Goal: Task Accomplishment & Management: Manage account settings

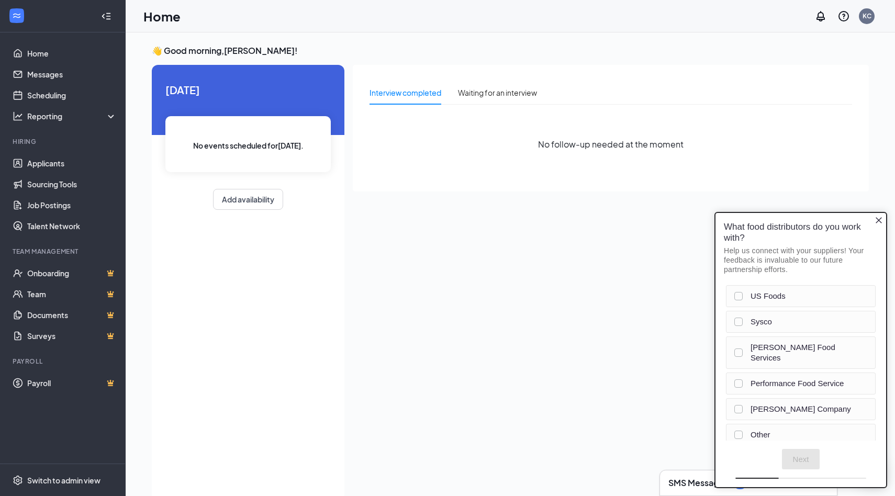
click at [879, 218] on icon "Close button" at bounding box center [879, 220] width 8 height 8
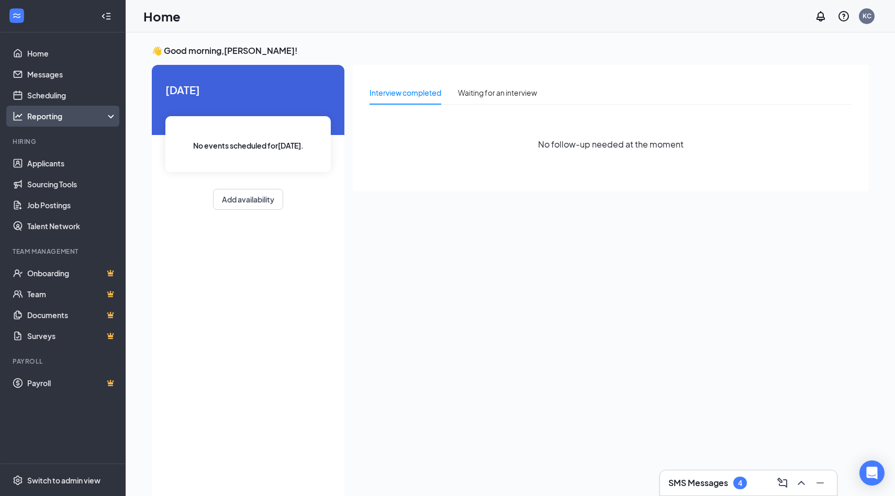
click at [54, 108] on div "Reporting" at bounding box center [63, 116] width 126 height 21
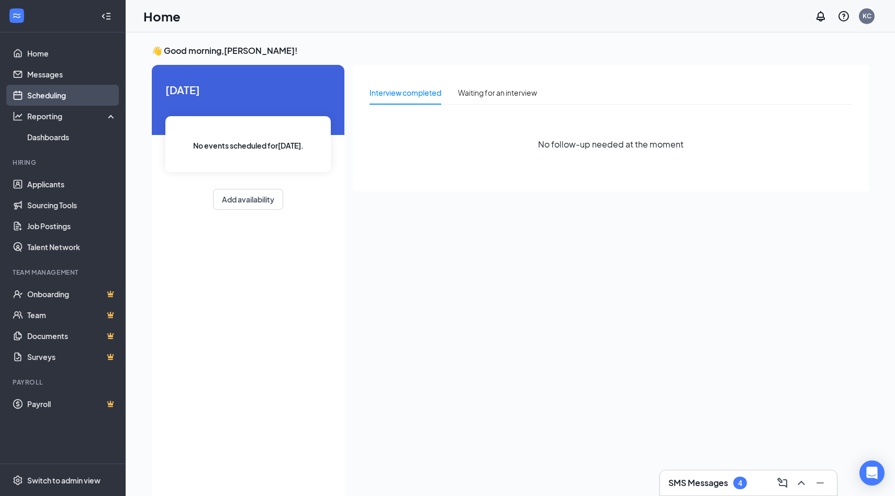
click at [56, 98] on link "Scheduling" at bounding box center [72, 95] width 90 height 21
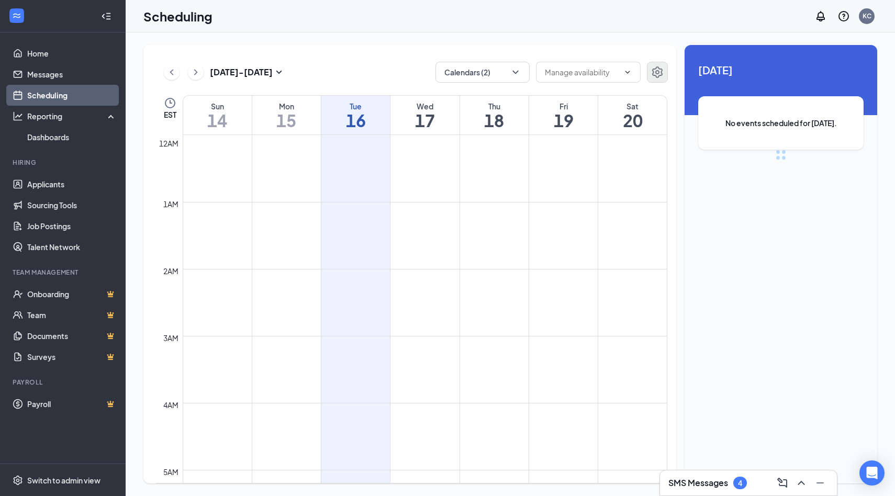
scroll to position [515, 0]
click at [521, 76] on button "Calendars (2)" at bounding box center [483, 72] width 94 height 21
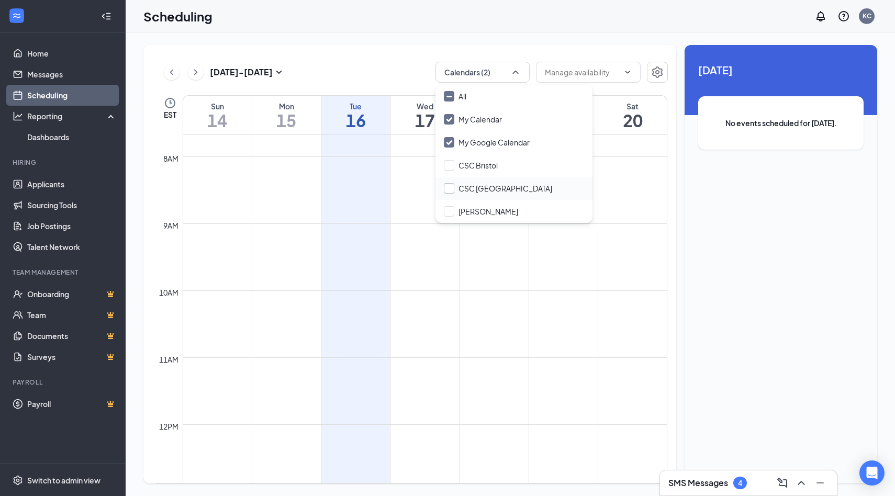
click at [495, 193] on input "CSC [GEOGRAPHIC_DATA]" at bounding box center [498, 188] width 108 height 10
checkbox input "true"
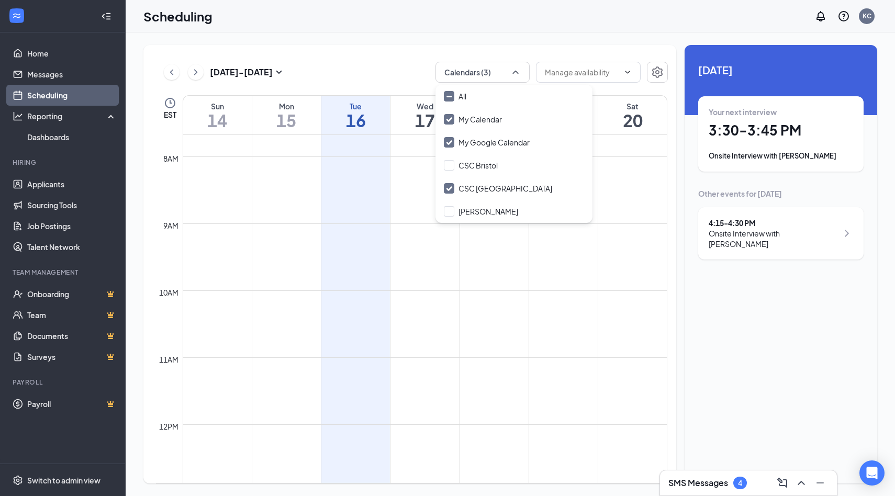
click at [763, 117] on div "Your next interview" at bounding box center [781, 112] width 144 height 10
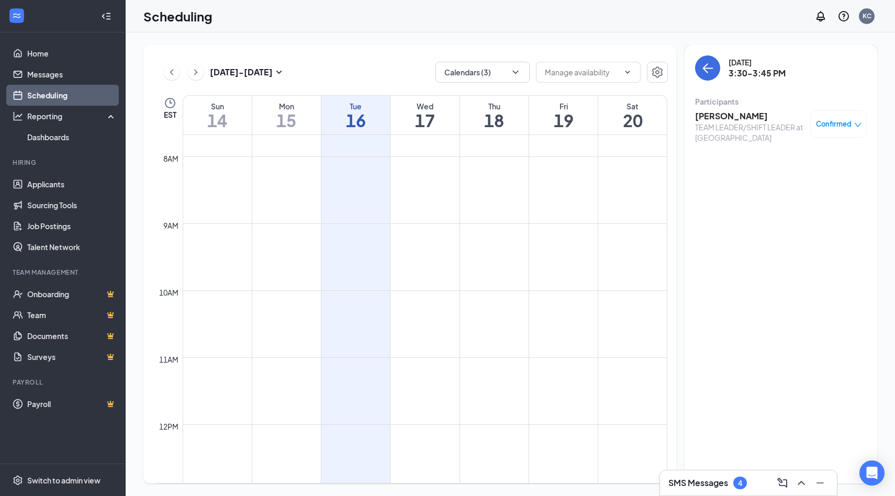
click at [763, 117] on h3 "KAYLEE FARBIZIO" at bounding box center [750, 116] width 110 height 12
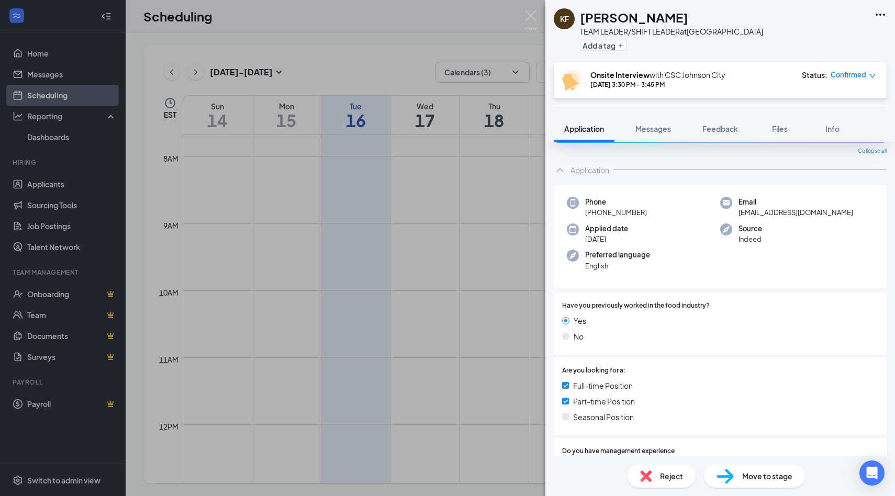
scroll to position [227, 0]
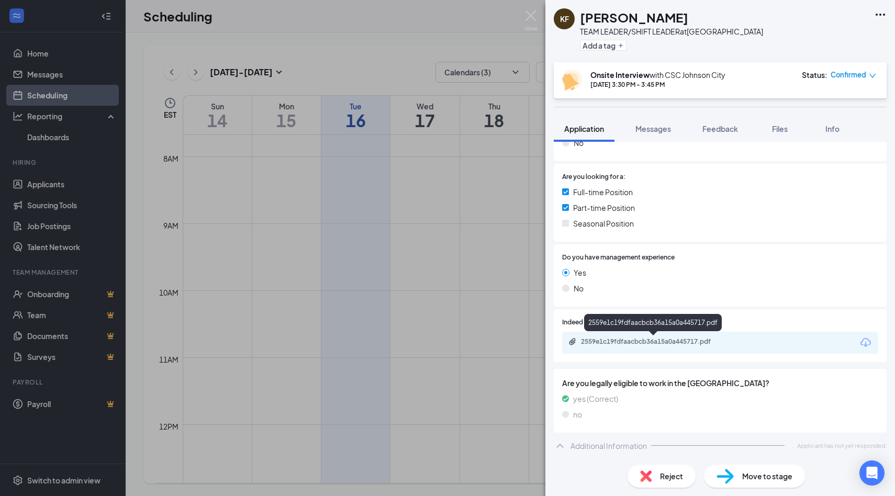
click at [640, 342] on div "2559e1c19fdfaacbcb36a15a0a445717.pdf" at bounding box center [654, 342] width 147 height 8
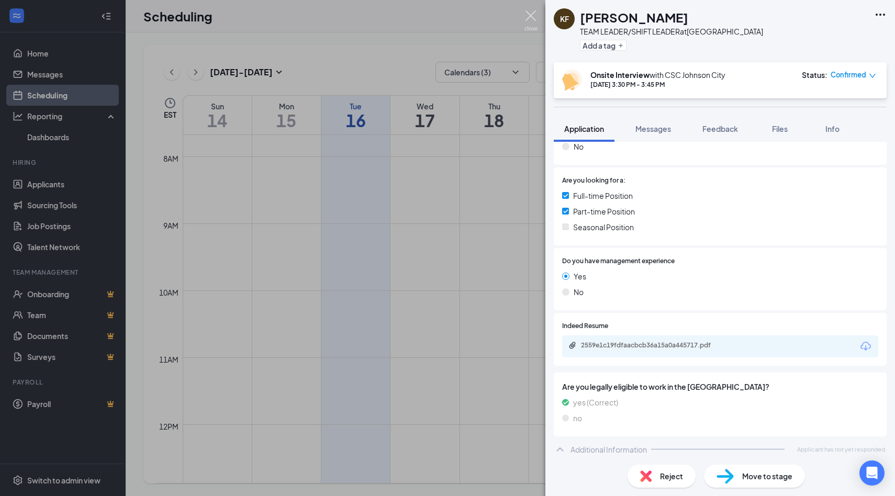
click at [531, 14] on img at bounding box center [531, 20] width 13 height 20
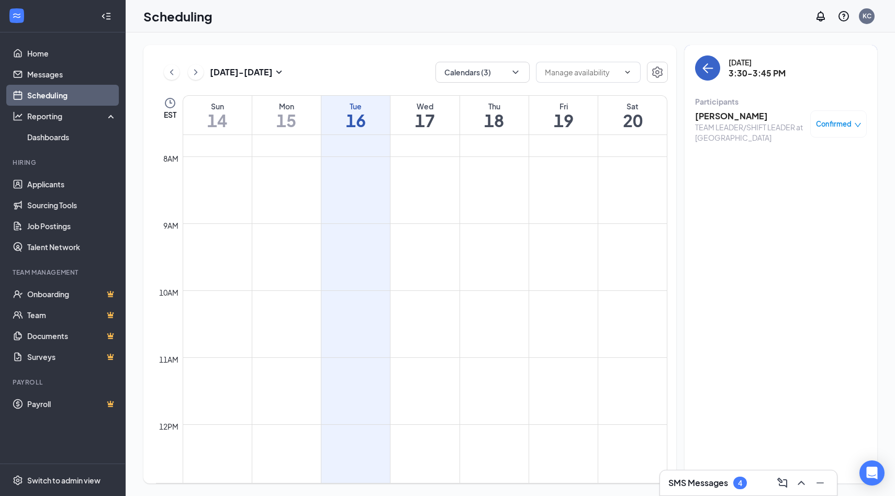
click at [706, 68] on icon "ArrowLeft" at bounding box center [709, 68] width 10 height 1
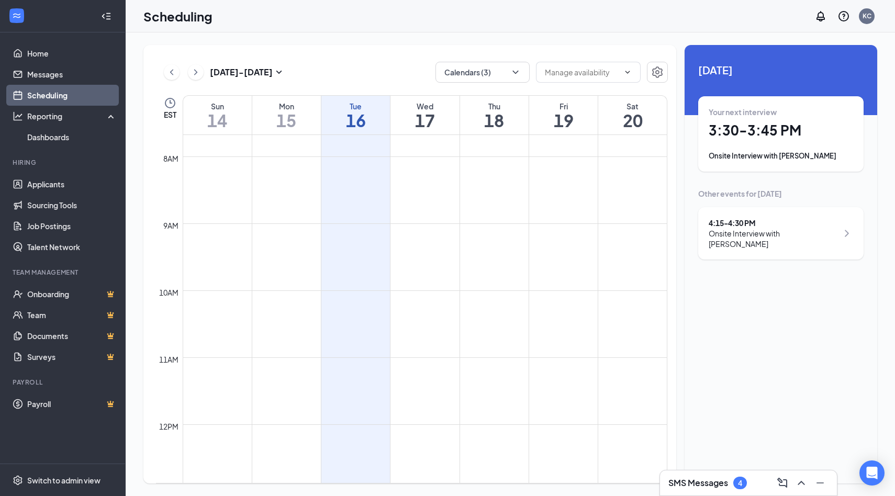
click at [435, 117] on h1 "17" at bounding box center [425, 121] width 69 height 18
click at [506, 110] on div "Thu" at bounding box center [494, 106] width 69 height 10
click at [563, 128] on h1 "19" at bounding box center [563, 121] width 69 height 18
click at [46, 178] on link "Applicants" at bounding box center [72, 184] width 90 height 21
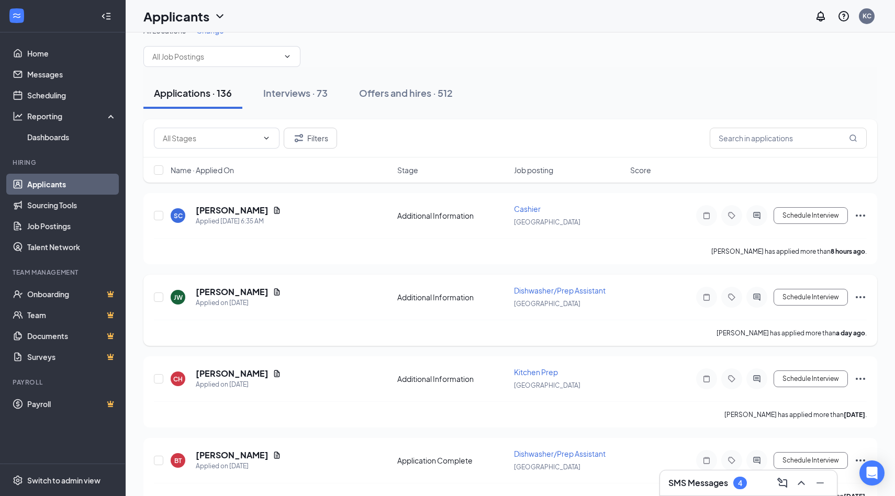
scroll to position [20, 0]
click at [261, 212] on h5 "[PERSON_NAME]" at bounding box center [232, 210] width 73 height 12
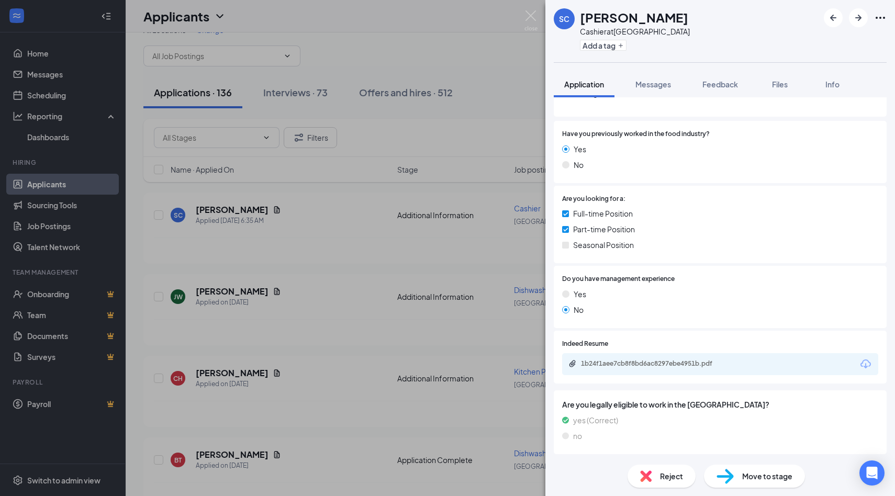
scroll to position [182, 0]
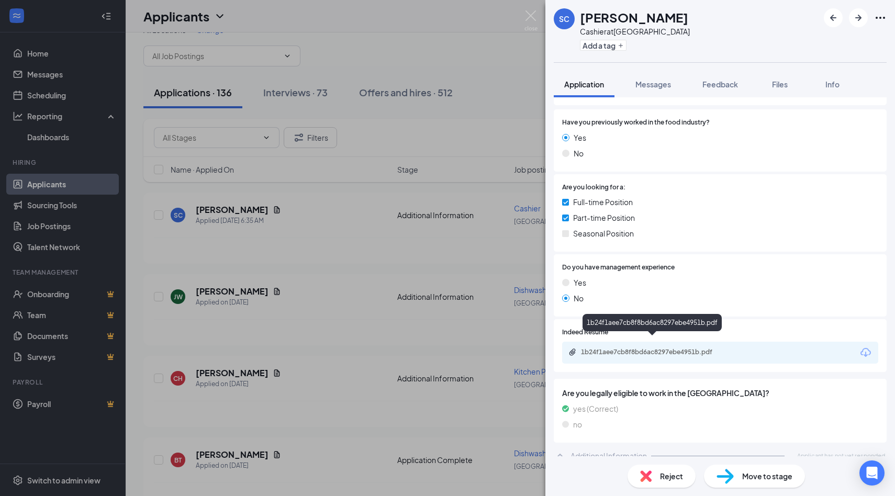
click at [738, 348] on div "1b24f1aee7cb8f8bd6ac8297ebe4951b.pdf" at bounding box center [654, 352] width 170 height 8
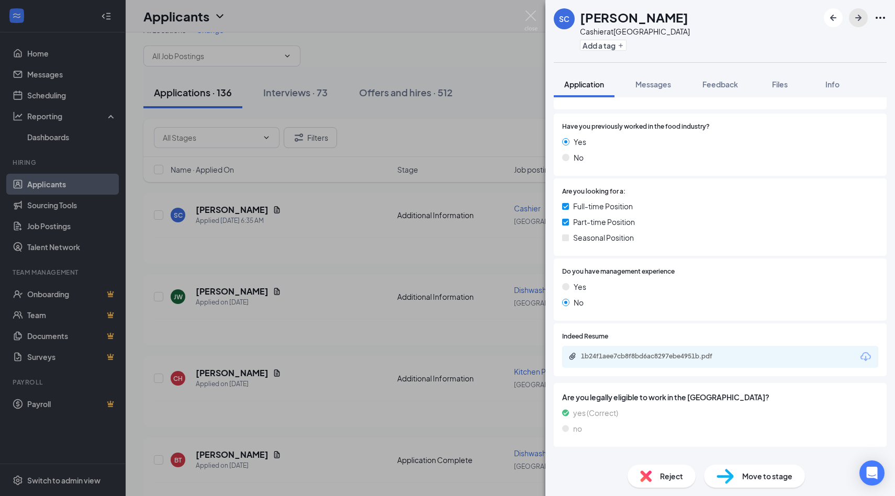
click at [859, 23] on icon "ArrowRight" at bounding box center [858, 18] width 13 height 13
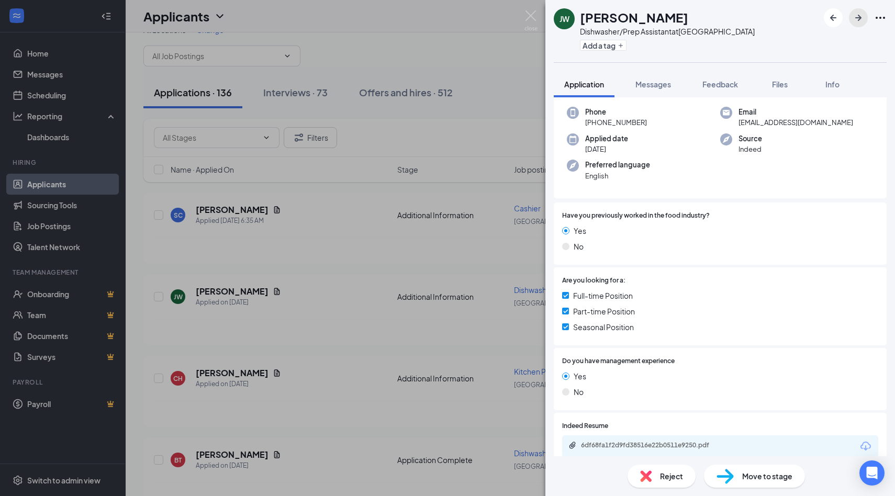
scroll to position [153, 0]
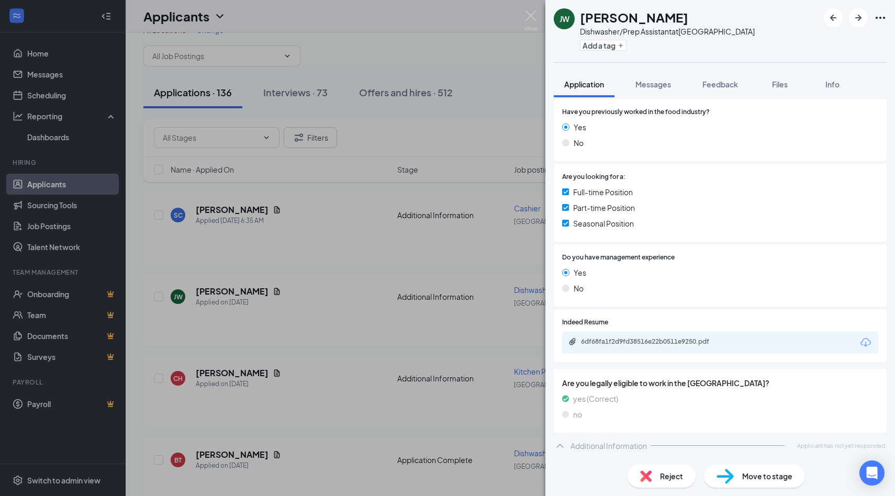
click at [755, 339] on div "6df68fa1f2d9fd38516e22b0511e9250.pdf" at bounding box center [720, 343] width 316 height 22
click at [627, 344] on div "6df68fa1f2d9fd38516e22b0511e9250.pdf" at bounding box center [654, 342] width 147 height 8
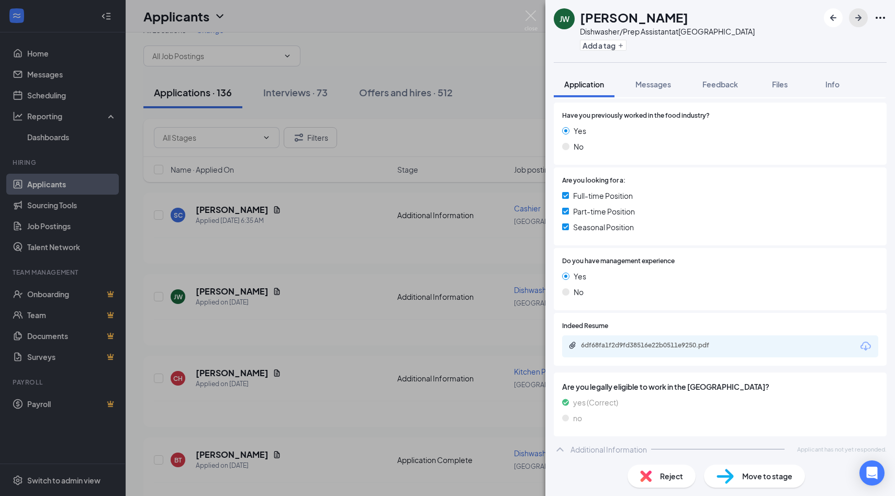
click at [862, 16] on icon "ArrowRight" at bounding box center [858, 18] width 13 height 13
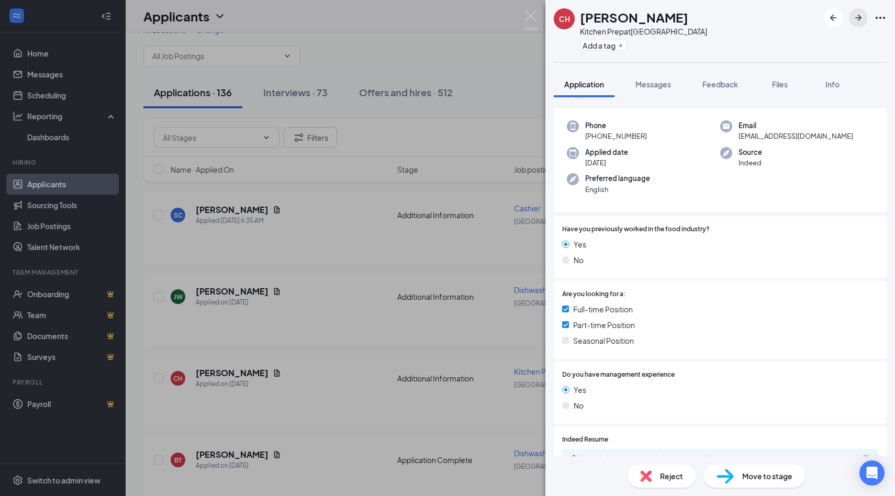
scroll to position [153, 0]
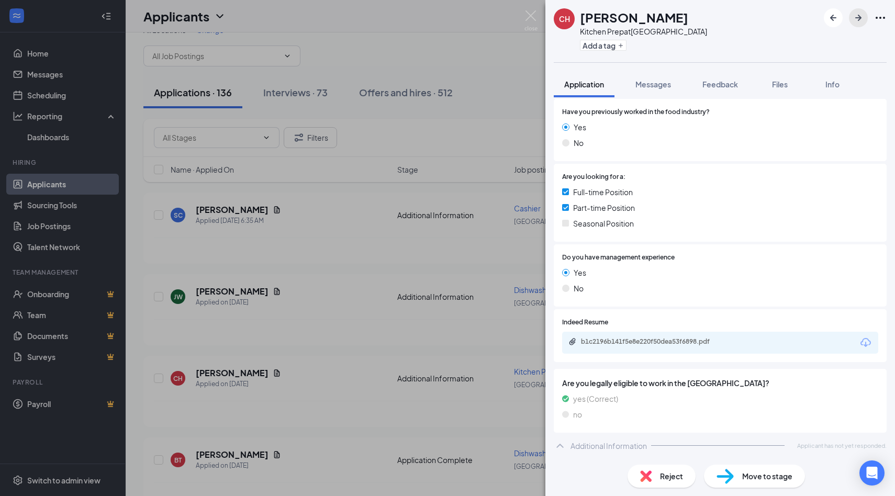
click at [859, 24] on icon "ArrowRight" at bounding box center [858, 18] width 13 height 13
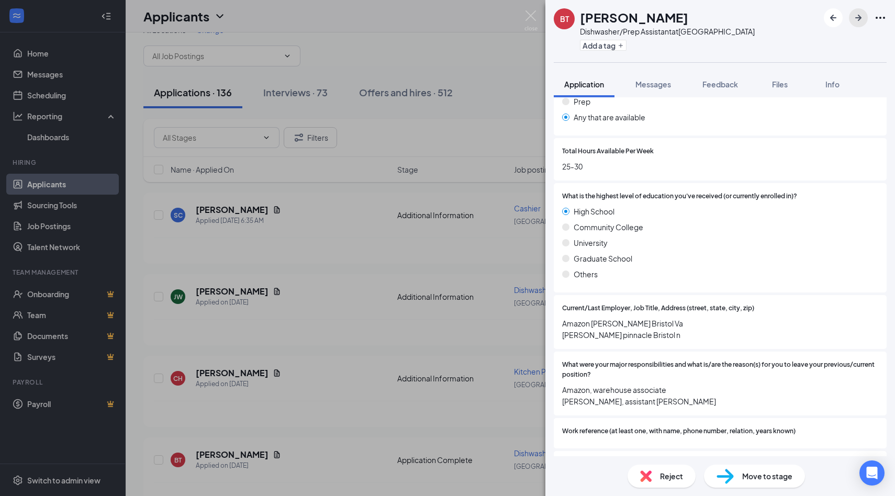
scroll to position [709, 0]
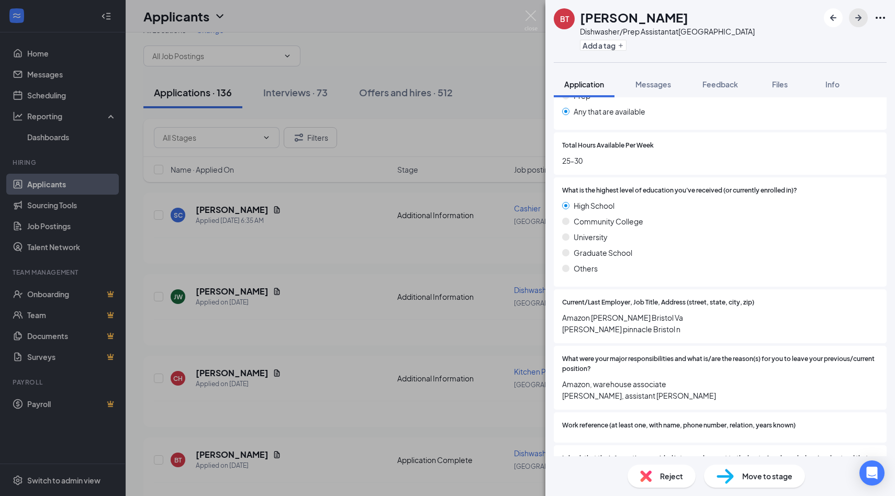
click at [857, 16] on icon "ArrowRight" at bounding box center [858, 18] width 13 height 13
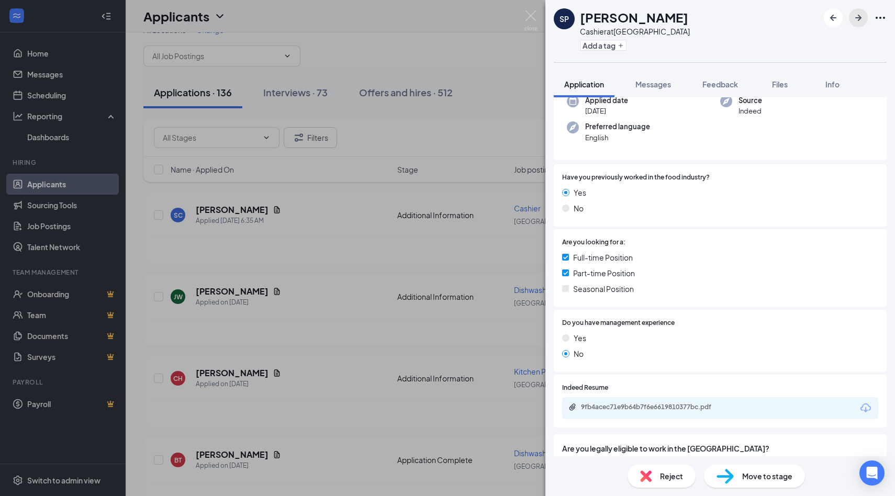
scroll to position [153, 0]
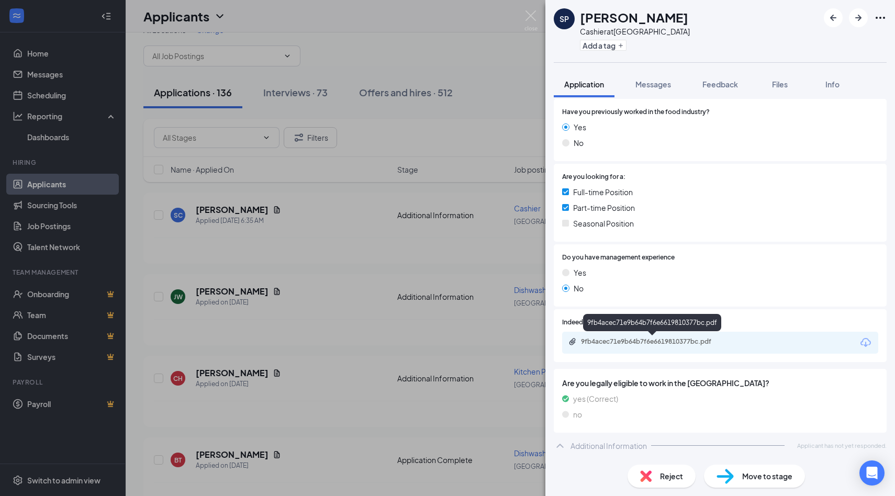
click at [705, 338] on div "9fb4acec71e9b64b7f6e6619810377bc.pdf" at bounding box center [654, 342] width 147 height 8
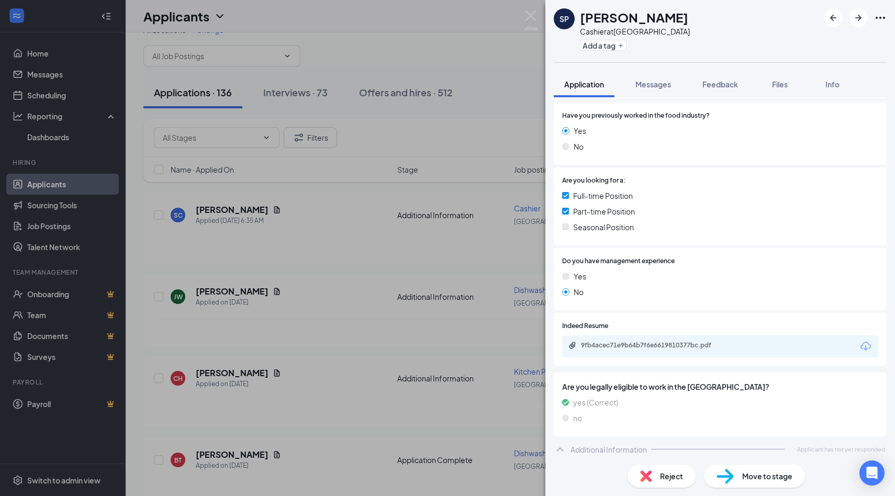
click at [754, 480] on span "Move to stage" at bounding box center [767, 477] width 50 height 12
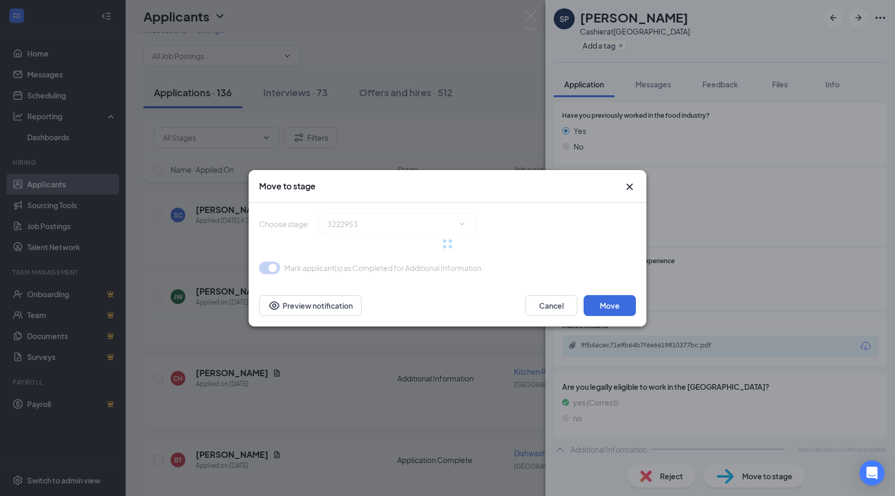
type input "Application Complete (next stage)"
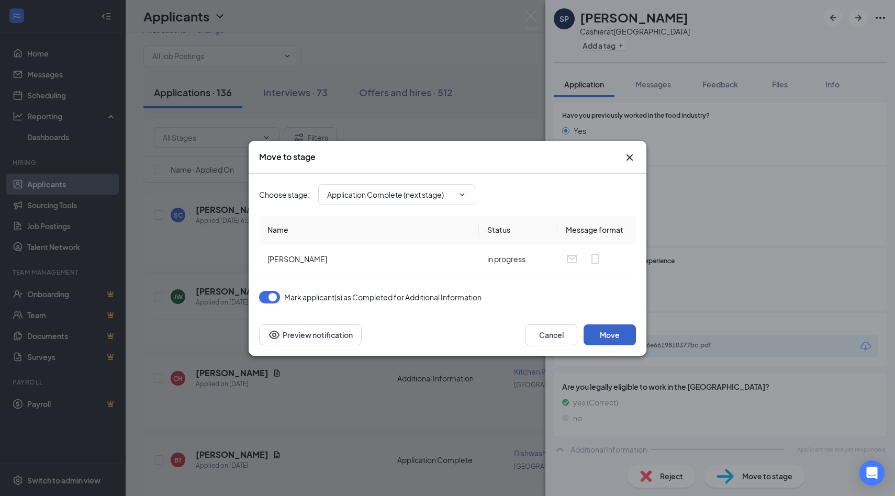
click at [613, 337] on button "Move" at bounding box center [610, 335] width 52 height 21
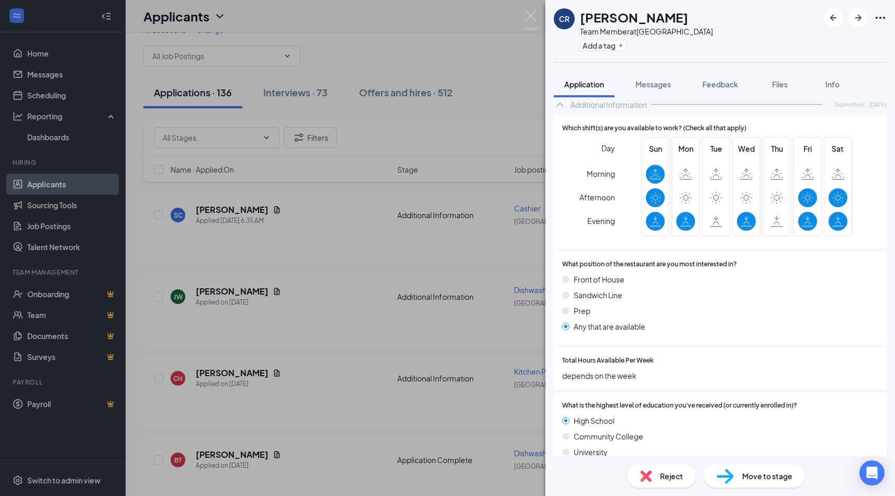
scroll to position [494, 0]
click at [530, 13] on img at bounding box center [531, 20] width 13 height 20
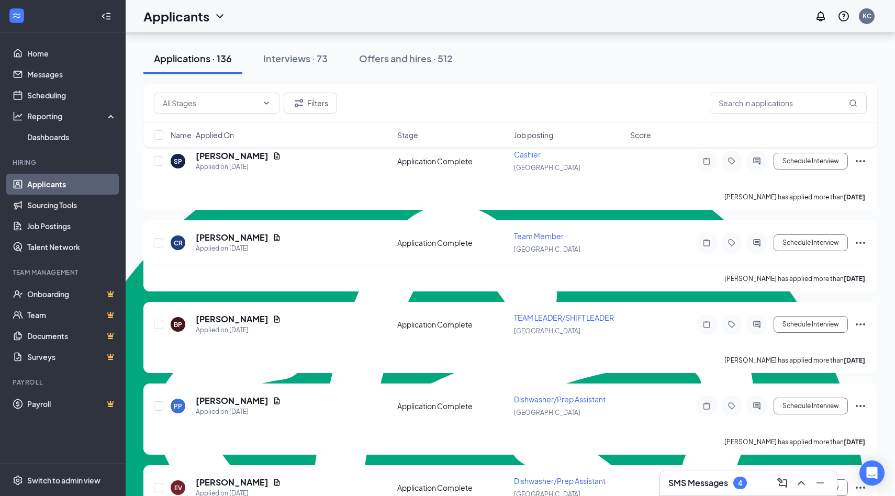
scroll to position [405, 0]
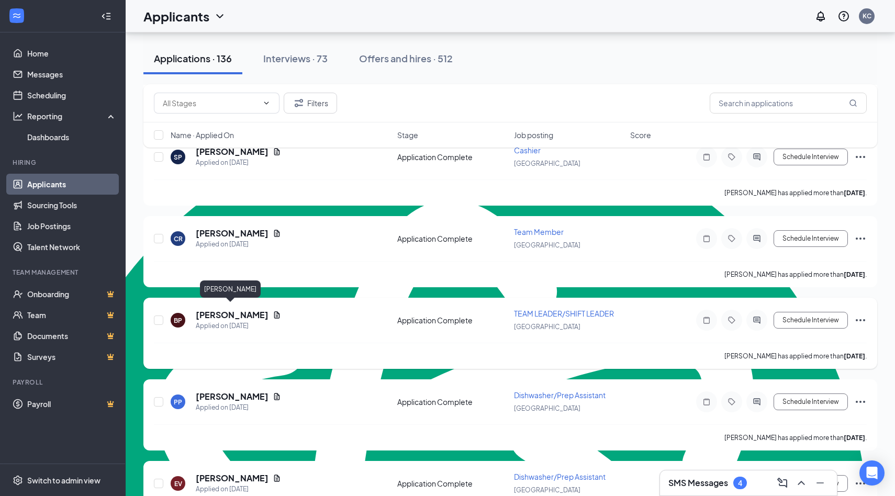
click at [242, 310] on h5 "Bryson Parsons" at bounding box center [232, 315] width 73 height 12
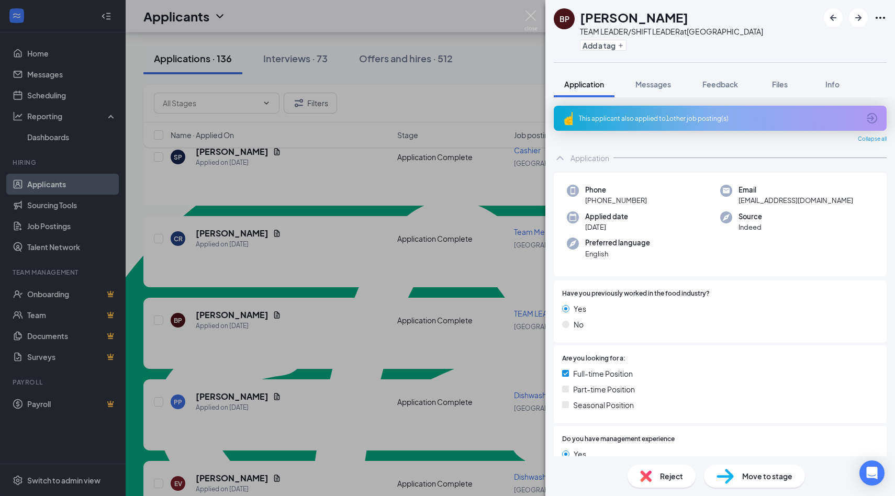
click at [594, 122] on div "This applicant also applied to 1 other job posting(s)" at bounding box center [719, 118] width 281 height 9
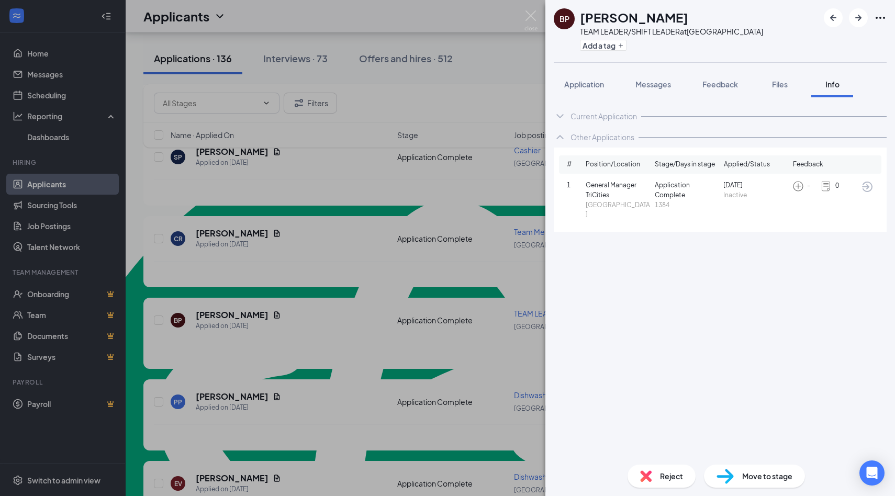
click at [562, 120] on icon "ChevronDown" at bounding box center [560, 116] width 13 height 13
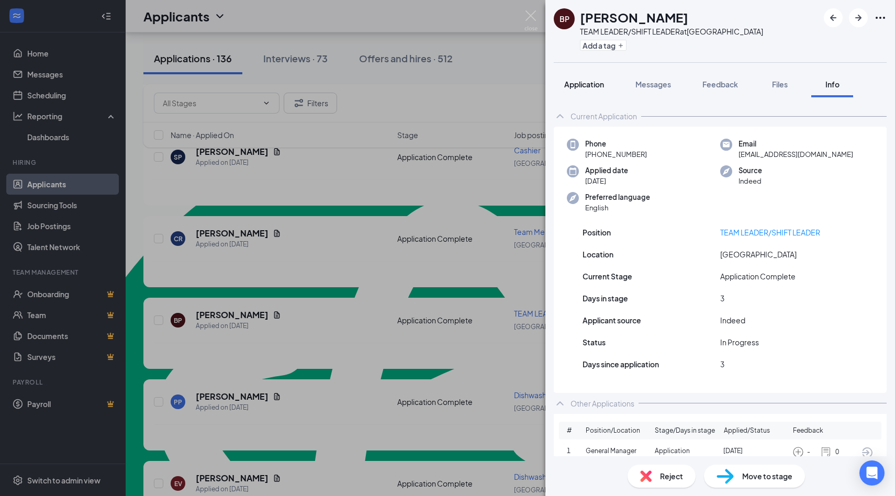
click at [590, 79] on div "Application" at bounding box center [584, 84] width 40 height 10
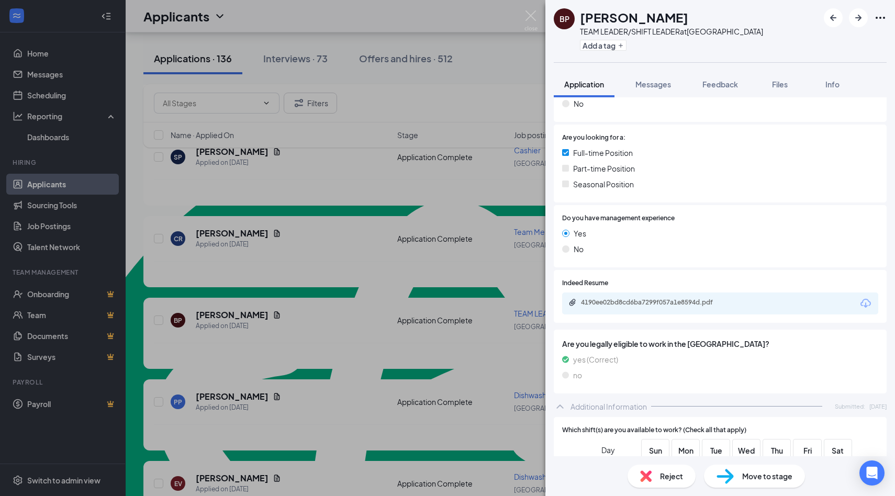
scroll to position [212, 0]
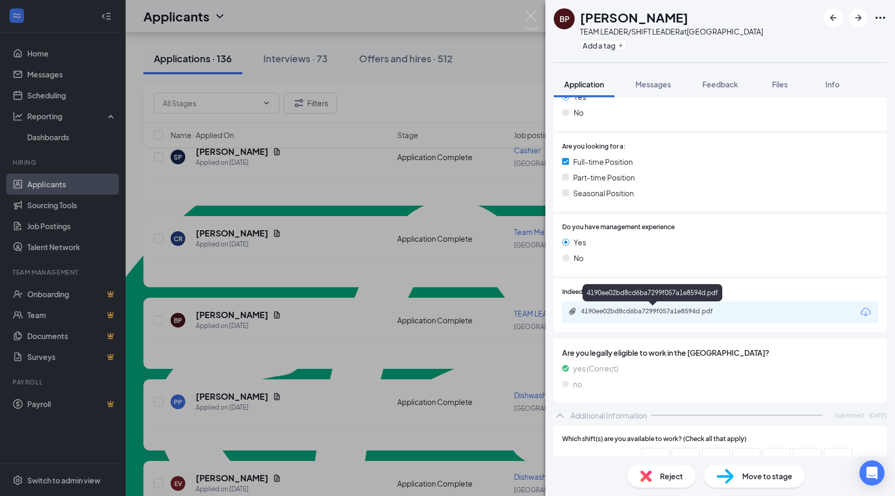
click at [676, 309] on div "4190ee02bd8cd6ba7299f057a1e8594d.pdf" at bounding box center [654, 311] width 147 height 8
click at [752, 483] on div "Move to stage" at bounding box center [754, 476] width 101 height 23
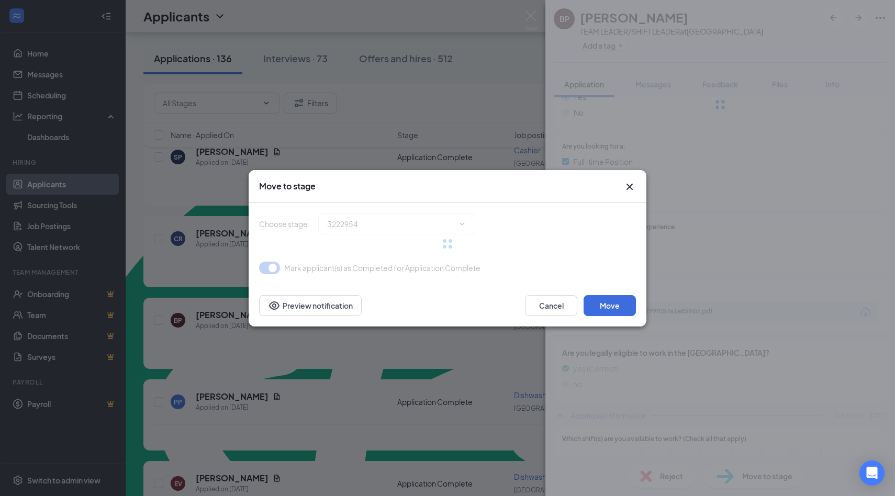
type input "Onsite Interview (next stage)"
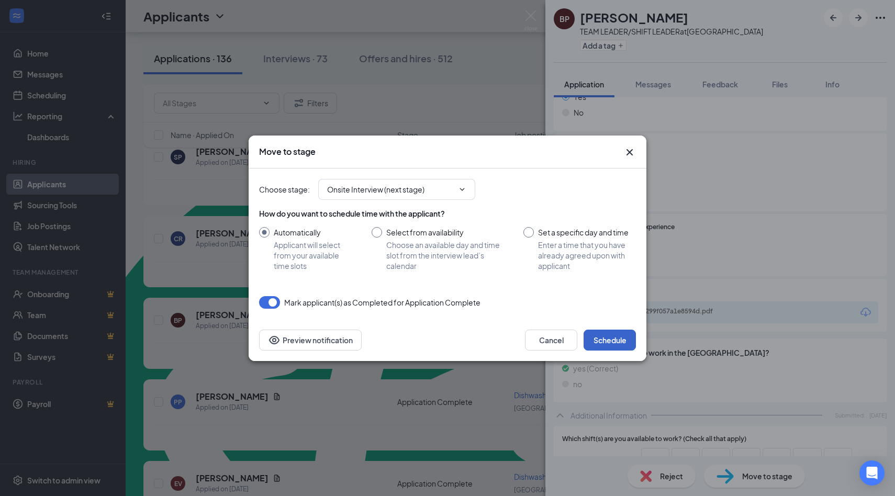
click at [616, 342] on button "Schedule" at bounding box center [610, 340] width 52 height 21
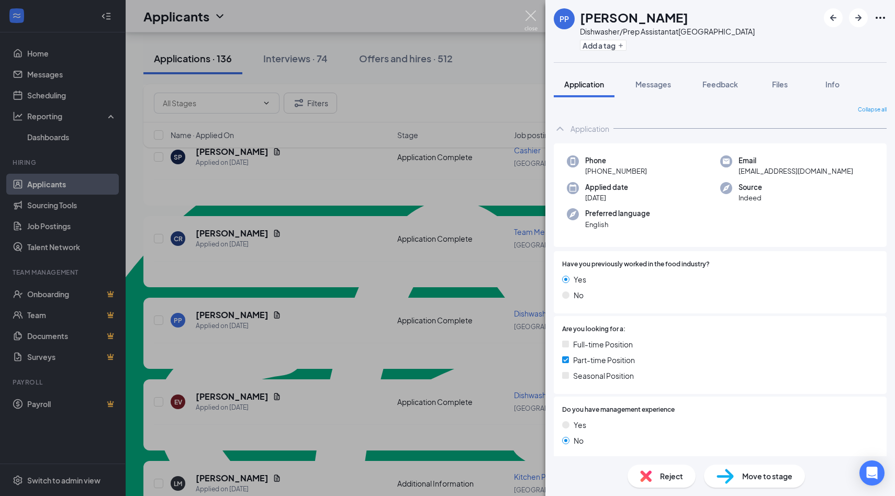
click at [535, 25] on img at bounding box center [531, 20] width 13 height 20
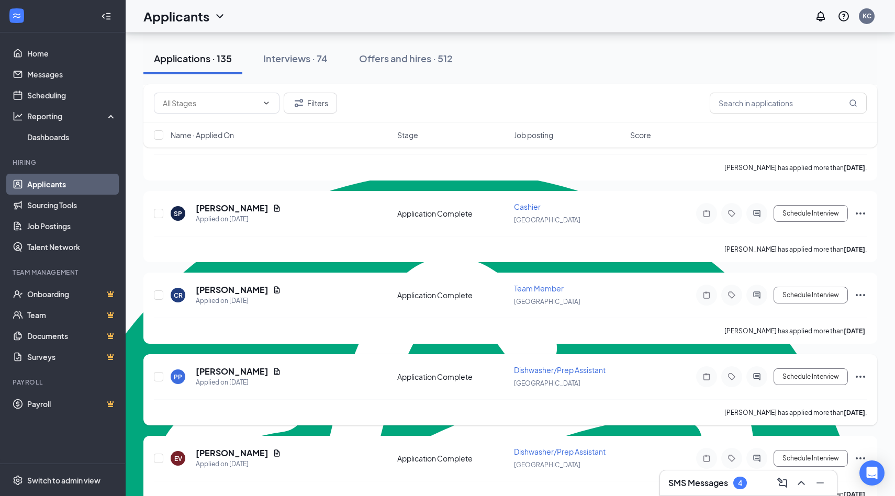
scroll to position [348, 0]
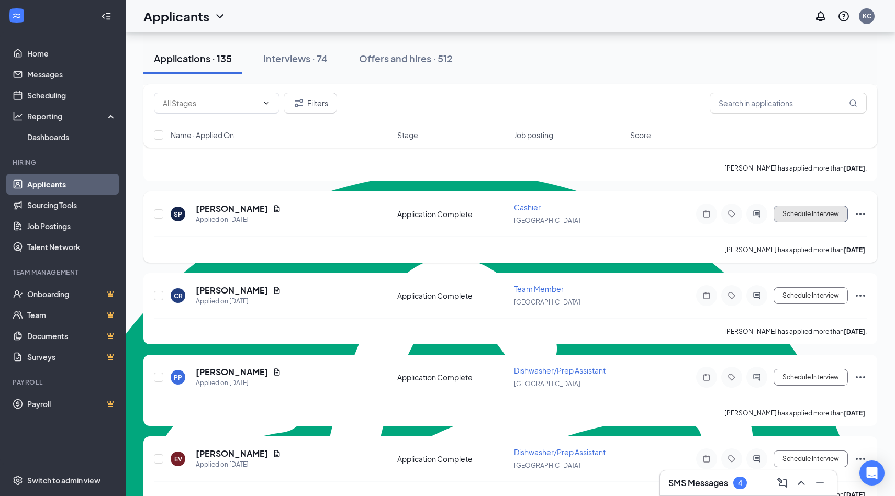
click at [814, 212] on button "Schedule Interview" at bounding box center [811, 214] width 74 height 17
type input "Onsite Interview (next stage)"
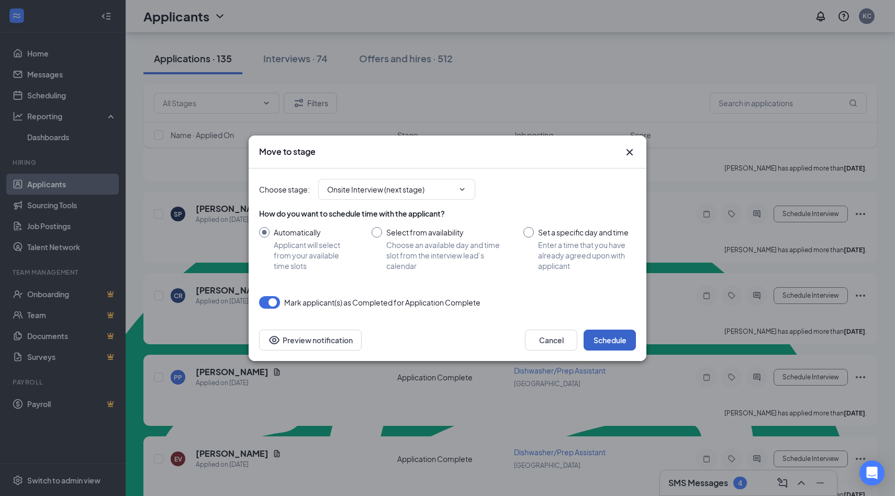
click at [613, 341] on button "Schedule" at bounding box center [610, 340] width 52 height 21
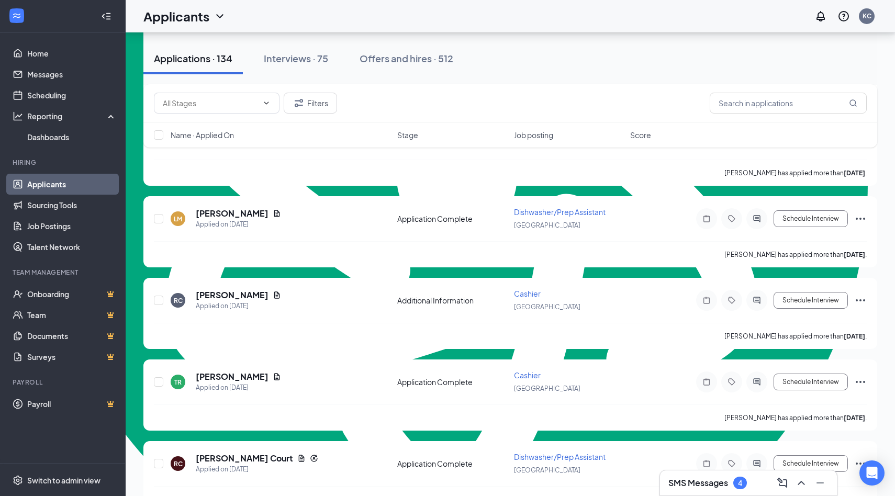
scroll to position [754, 0]
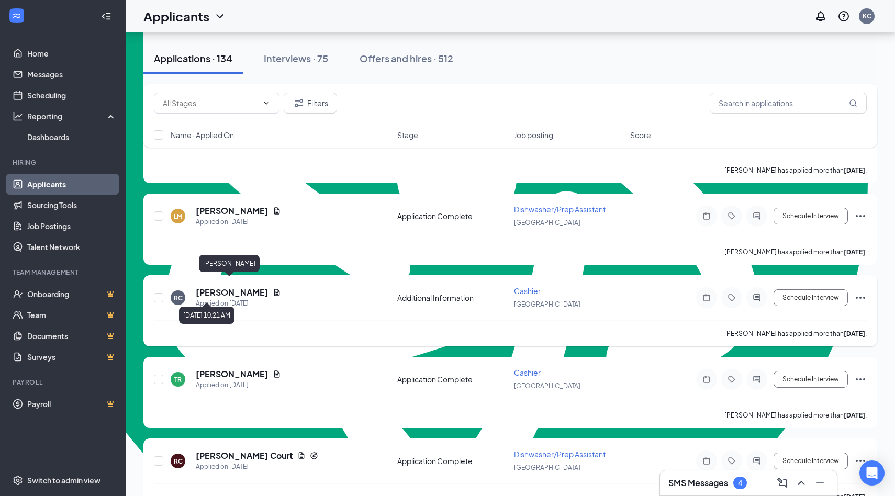
click at [240, 287] on h5 "[PERSON_NAME]" at bounding box center [232, 293] width 73 height 12
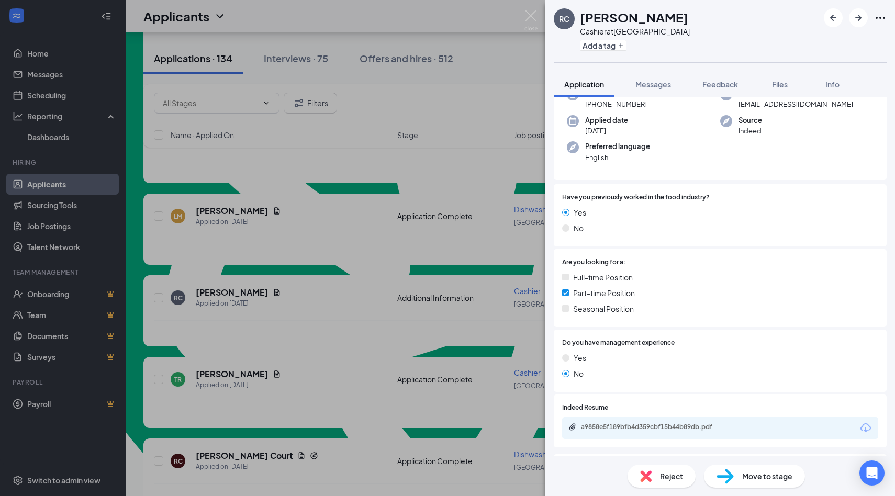
scroll to position [182, 0]
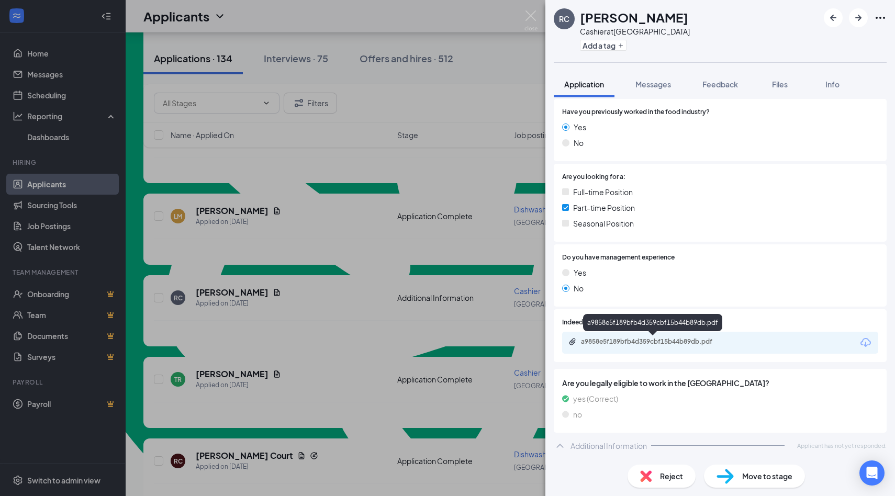
click at [709, 346] on div "a9858e5f189bfb4d359cbf15b44b89db.pdf" at bounding box center [654, 342] width 147 height 8
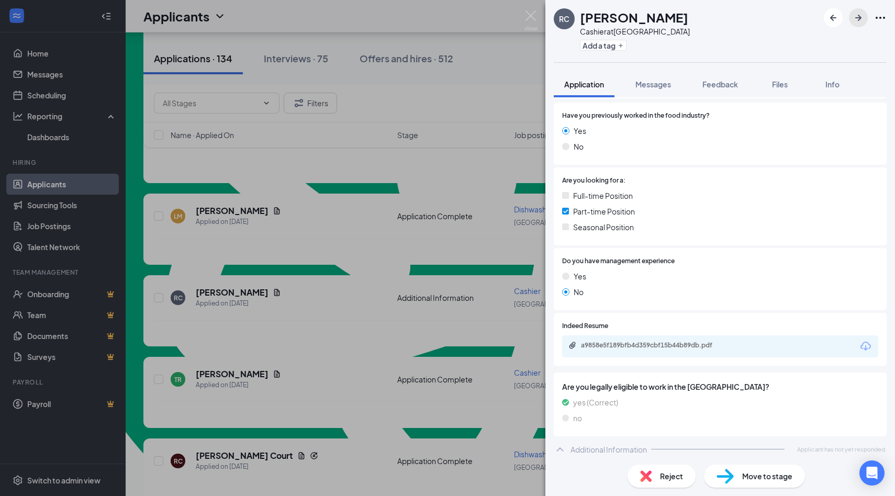
click at [860, 23] on icon "ArrowRight" at bounding box center [858, 18] width 13 height 13
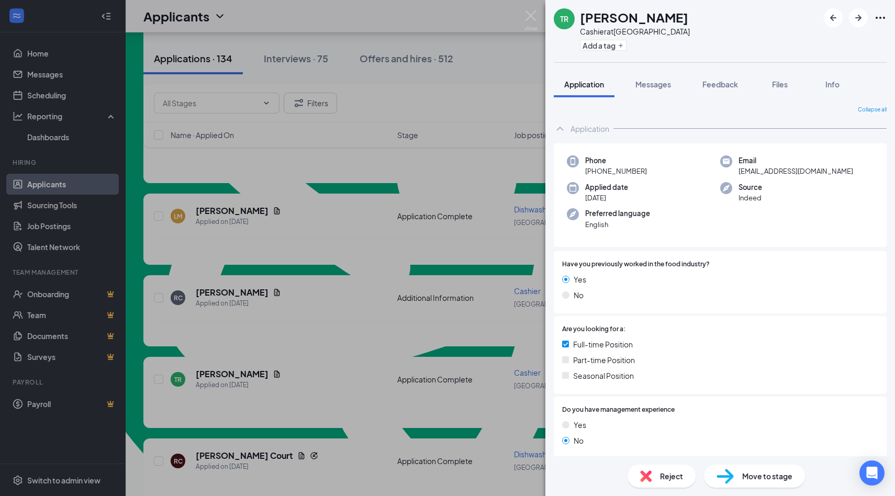
click at [531, 14] on img at bounding box center [531, 20] width 13 height 20
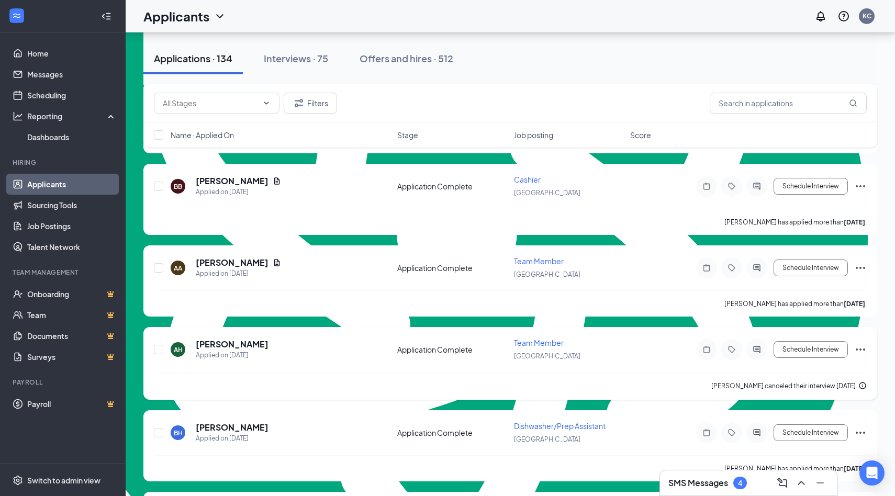
scroll to position [1933, 0]
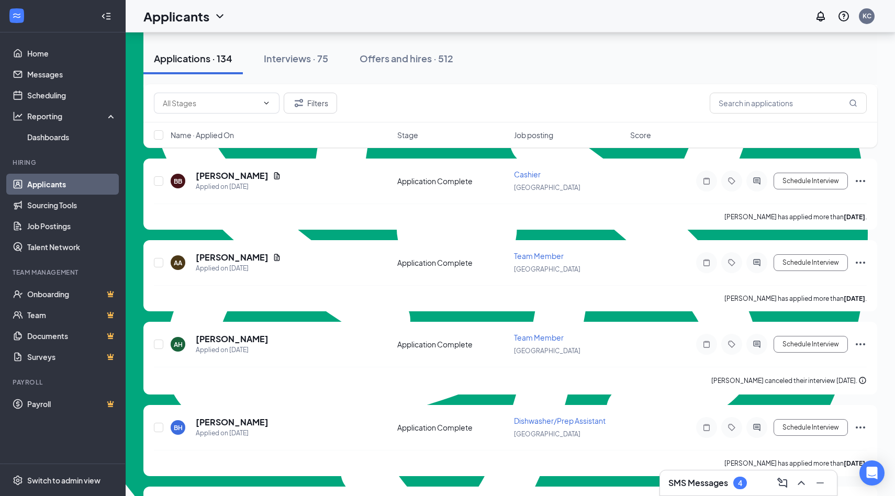
click at [749, 492] on div "SMS Messages 4" at bounding box center [748, 483] width 177 height 25
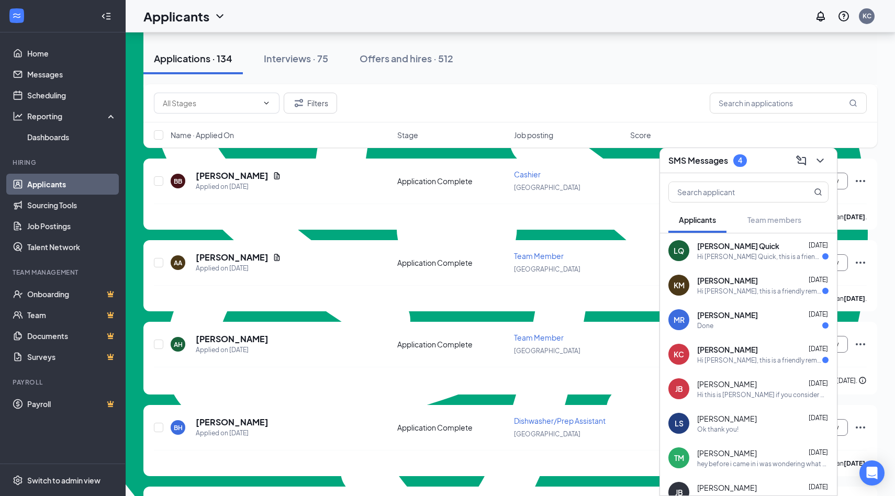
click at [729, 357] on div "Hi [PERSON_NAME], this is a friendly reminder. Your meeting with Chicken Salad …" at bounding box center [759, 360] width 125 height 9
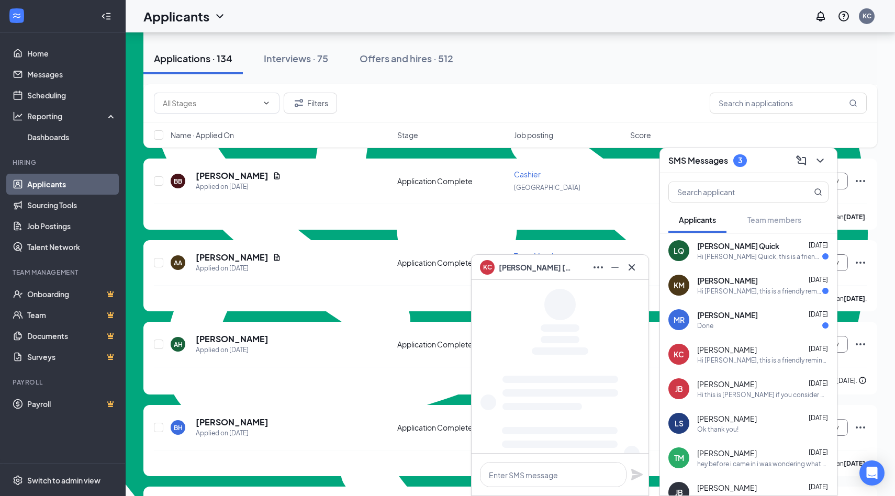
click at [743, 325] on div "Done" at bounding box center [762, 325] width 131 height 9
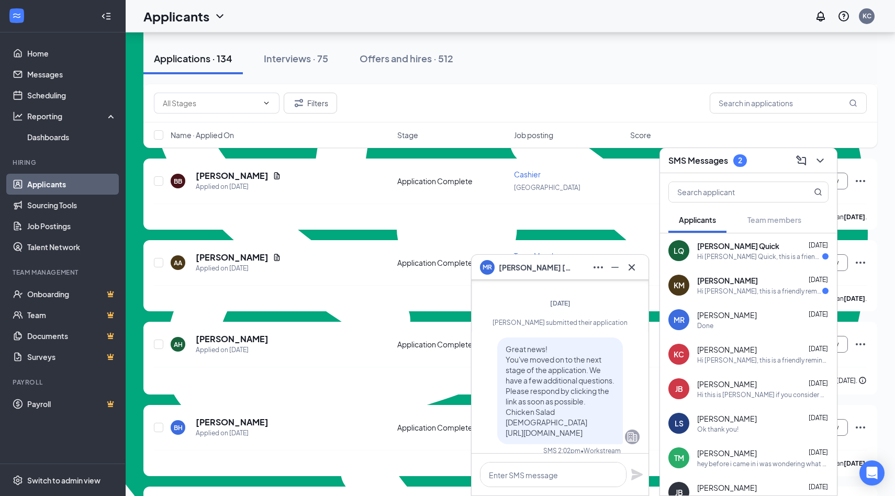
scroll to position [-318, 0]
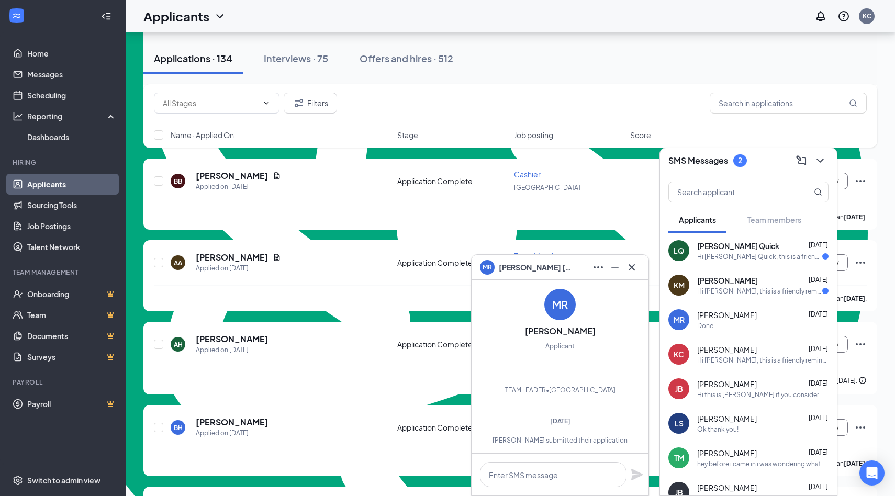
click at [758, 291] on div "Hi [PERSON_NAME], this is a friendly reminder. Please select a meeting time slo…" at bounding box center [759, 291] width 125 height 9
click at [756, 259] on div "Hi [PERSON_NAME] Quick, this is a friendly reminder. Your meeting with Chicken …" at bounding box center [759, 256] width 125 height 9
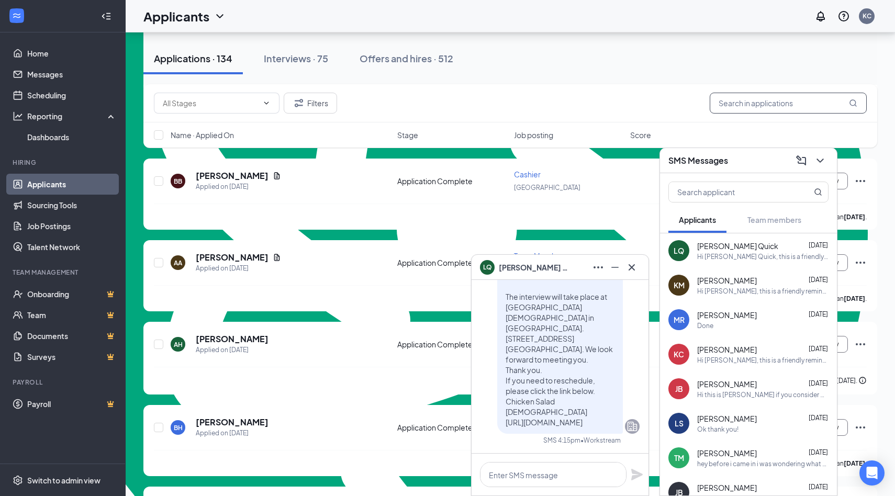
click at [760, 105] on input "text" at bounding box center [788, 103] width 157 height 21
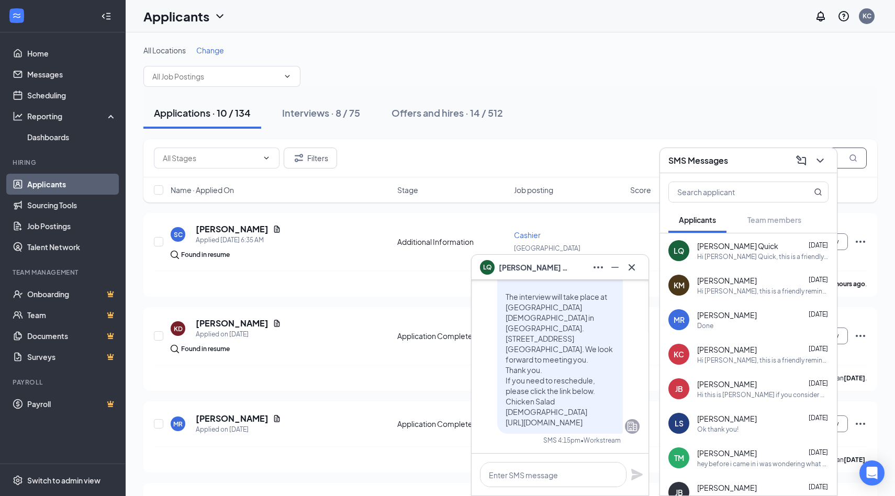
type input "[PERSON_NAME]"
click at [821, 161] on icon "ChevronDown" at bounding box center [820, 161] width 7 height 4
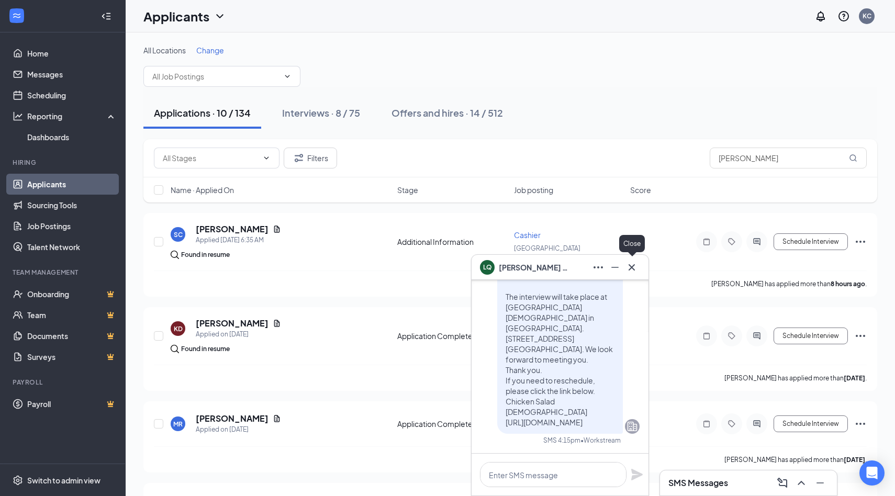
click at [632, 266] on icon "Cross" at bounding box center [632, 267] width 13 height 13
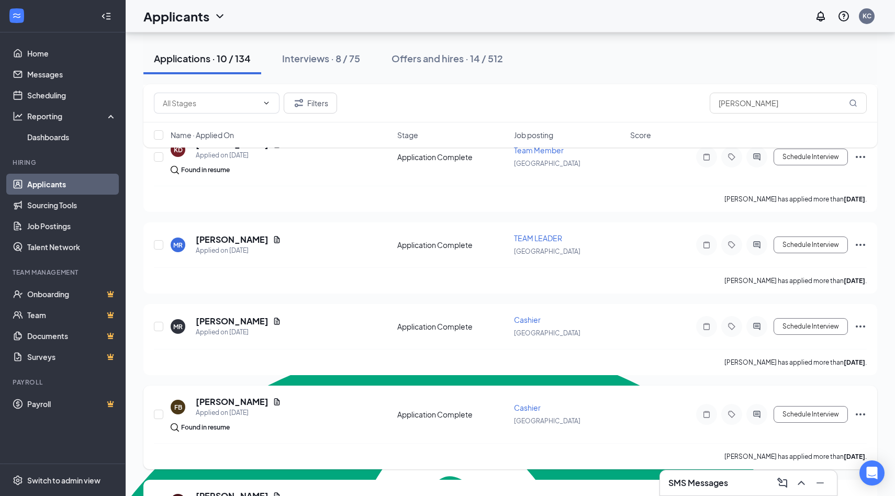
scroll to position [176, 0]
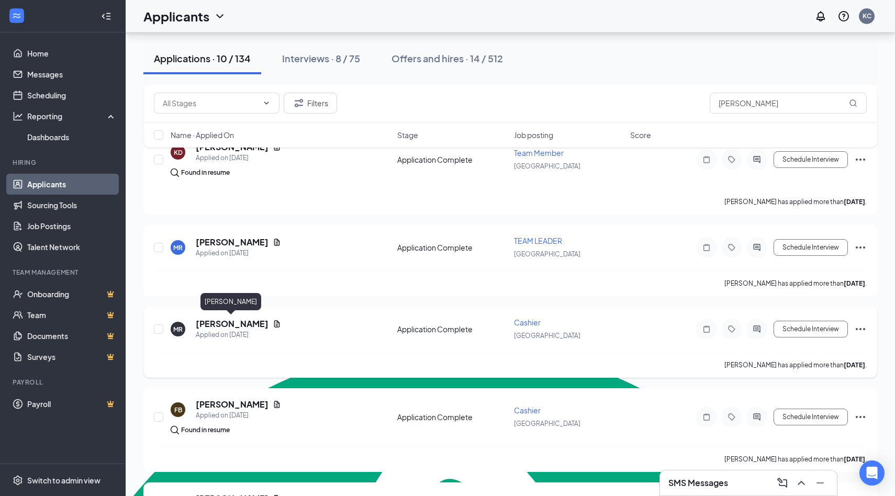
click at [251, 323] on h5 "[PERSON_NAME]" at bounding box center [232, 324] width 73 height 12
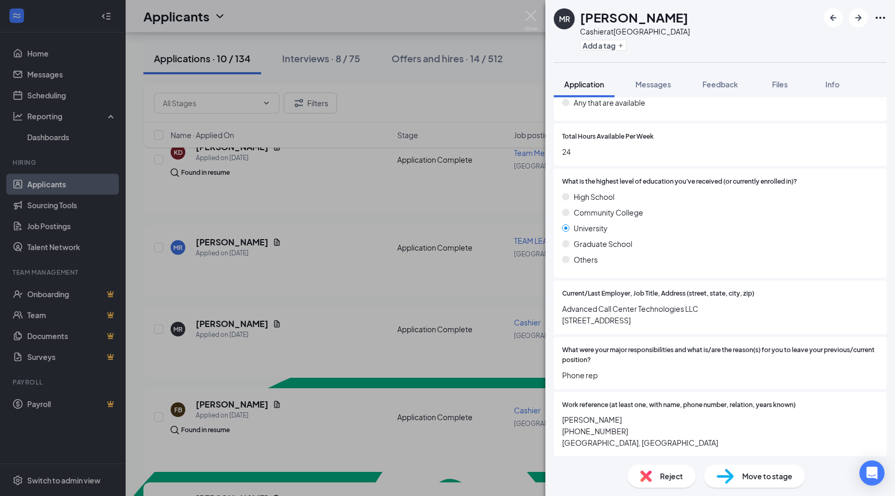
scroll to position [831, 0]
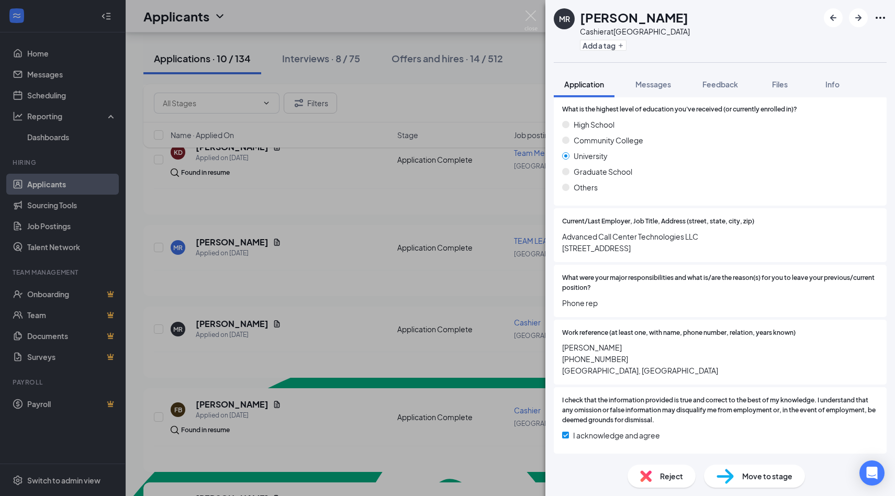
click at [524, 21] on div "[PERSON_NAME] at [GEOGRAPHIC_DATA] Add a tag Application Messages Feedback File…" at bounding box center [447, 248] width 895 height 496
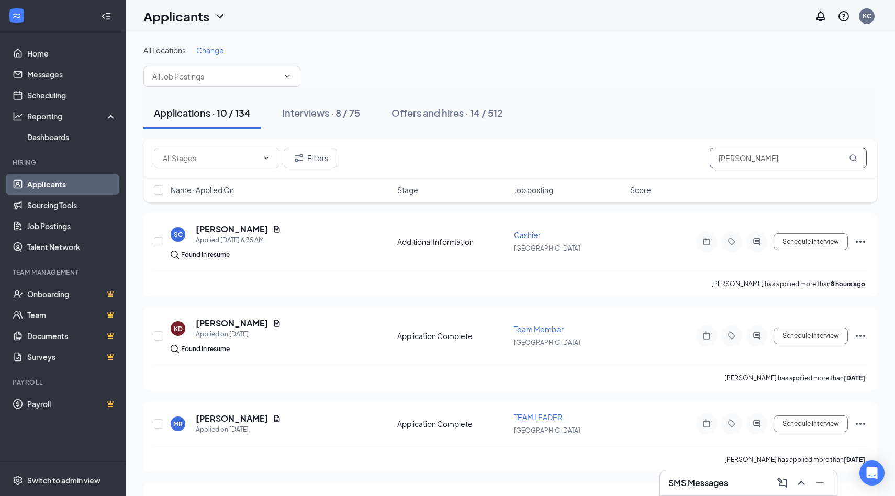
type textarea "[PERSON_NAME]"
drag, startPoint x: 743, startPoint y: 157, endPoint x: 676, endPoint y: 156, distance: 67.0
click at [675, 157] on div "Filters [PERSON_NAME]" at bounding box center [510, 158] width 713 height 21
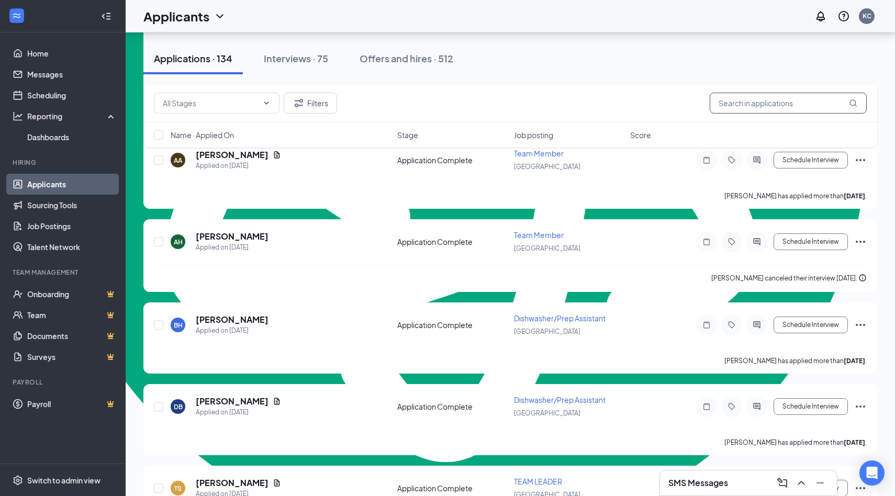
scroll to position [2058, 0]
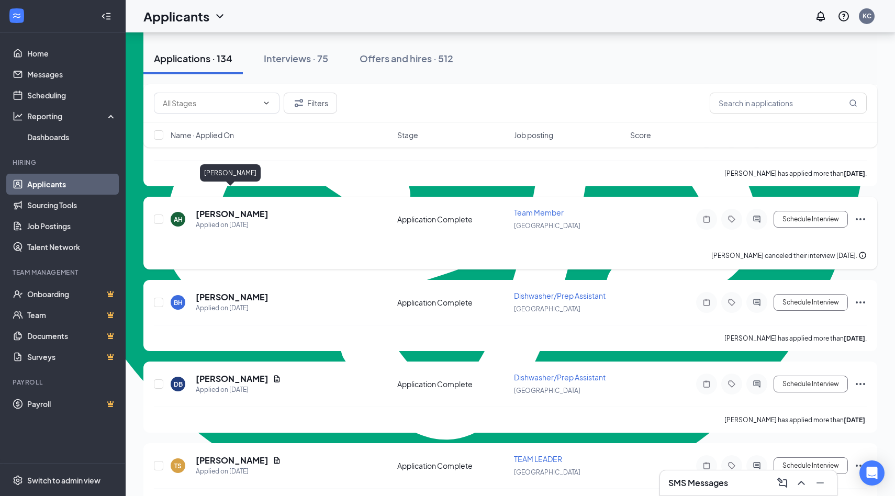
click at [239, 208] on h5 "[PERSON_NAME]" at bounding box center [232, 214] width 73 height 12
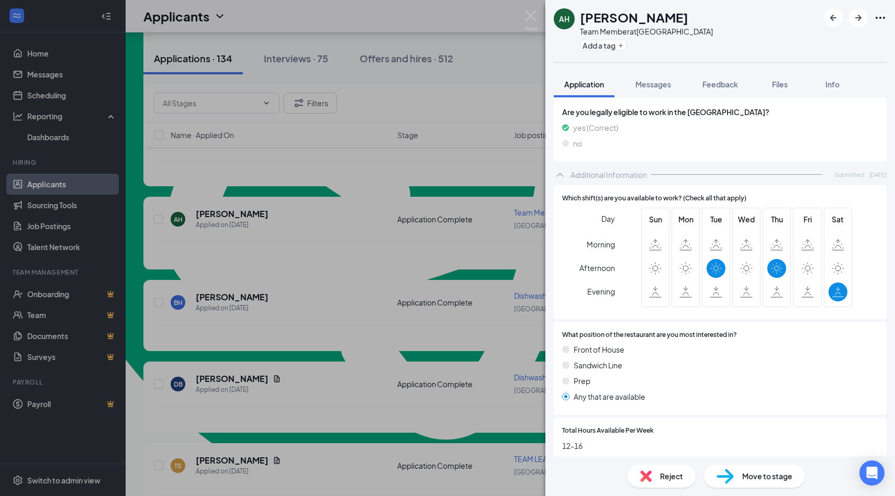
scroll to position [369, 0]
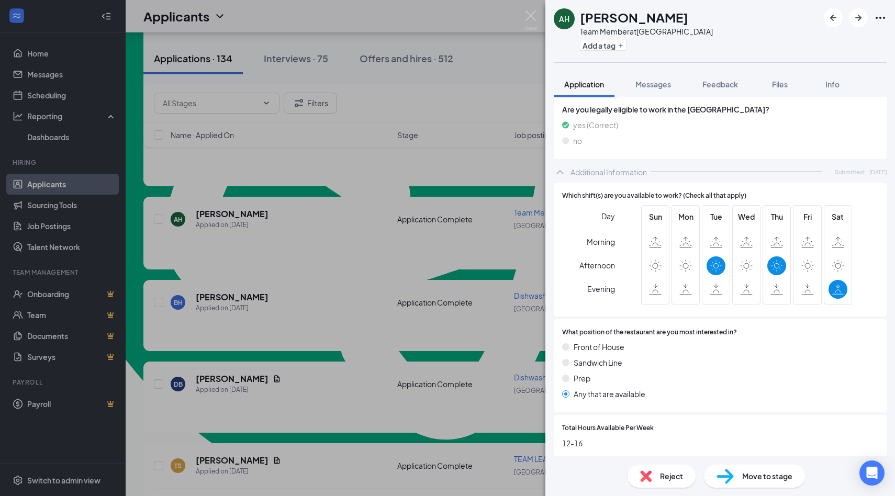
click at [539, 16] on div "AH [PERSON_NAME] Team Member at [GEOGRAPHIC_DATA] Add a tag Application Message…" at bounding box center [447, 248] width 895 height 496
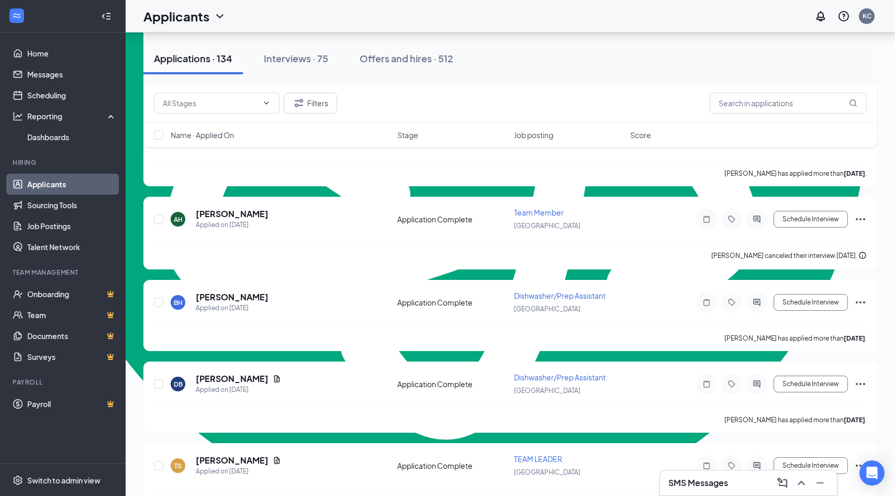
click at [529, 21] on div "Applicants KC" at bounding box center [511, 16] width 770 height 32
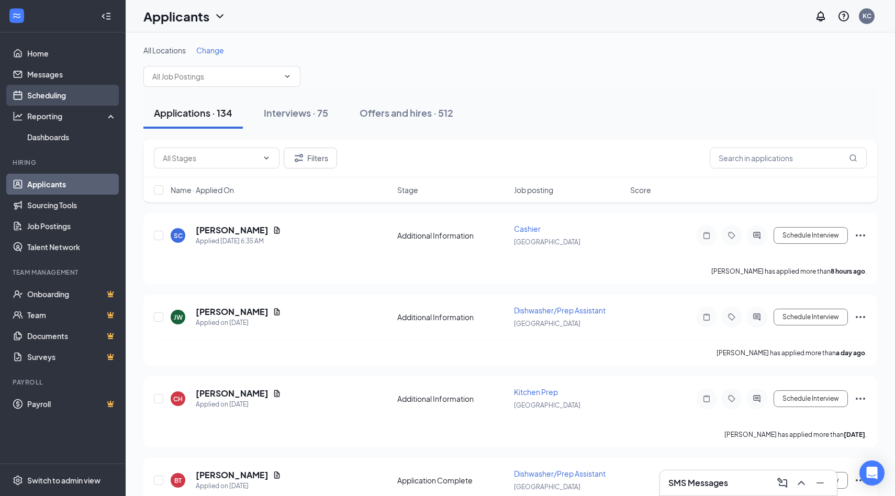
click at [50, 97] on link "Scheduling" at bounding box center [72, 95] width 90 height 21
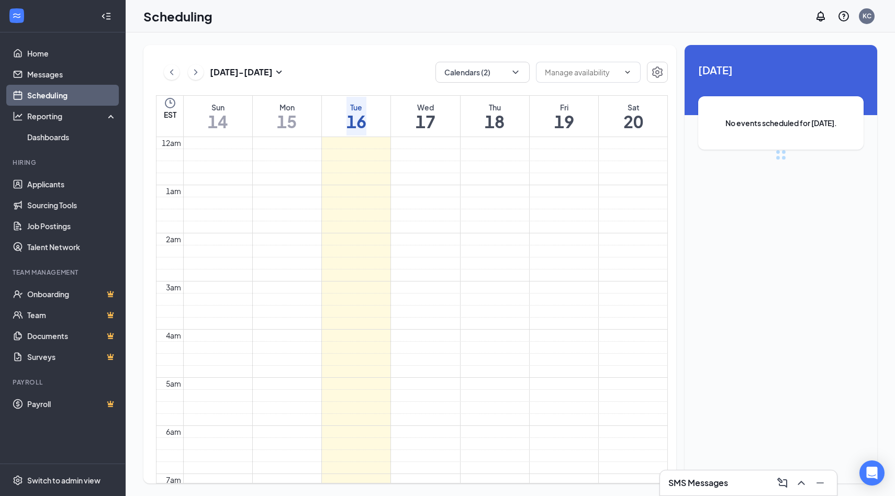
scroll to position [515, 0]
click at [500, 73] on button "Calendars (2)" at bounding box center [483, 72] width 94 height 21
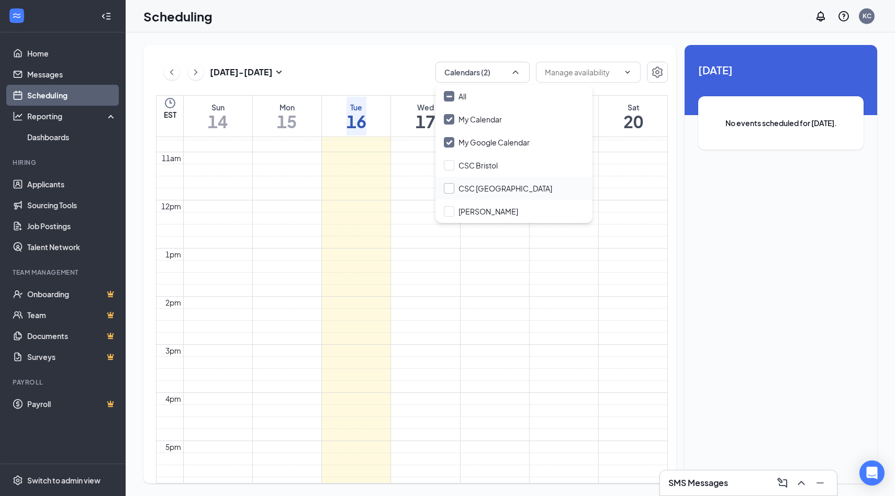
click at [482, 186] on input "CSC [GEOGRAPHIC_DATA]" at bounding box center [498, 188] width 108 height 10
checkbox input "true"
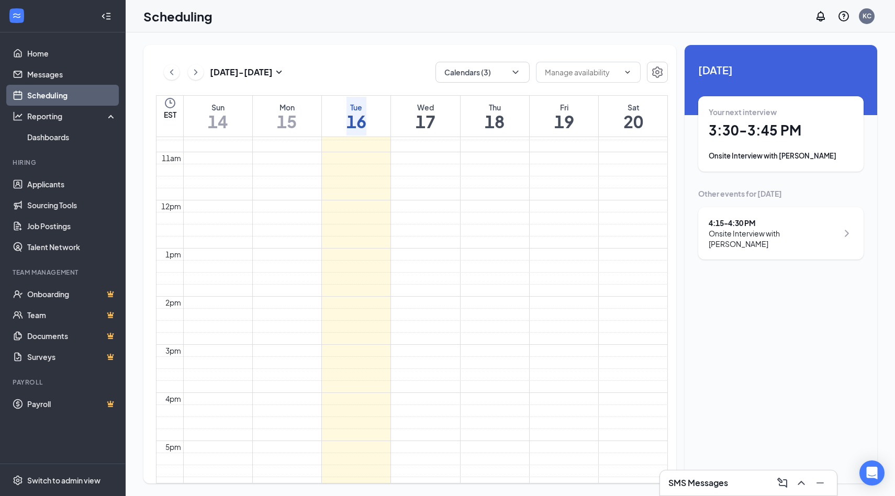
click at [791, 221] on div "4:15 - 4:30 PM" at bounding box center [773, 223] width 129 height 10
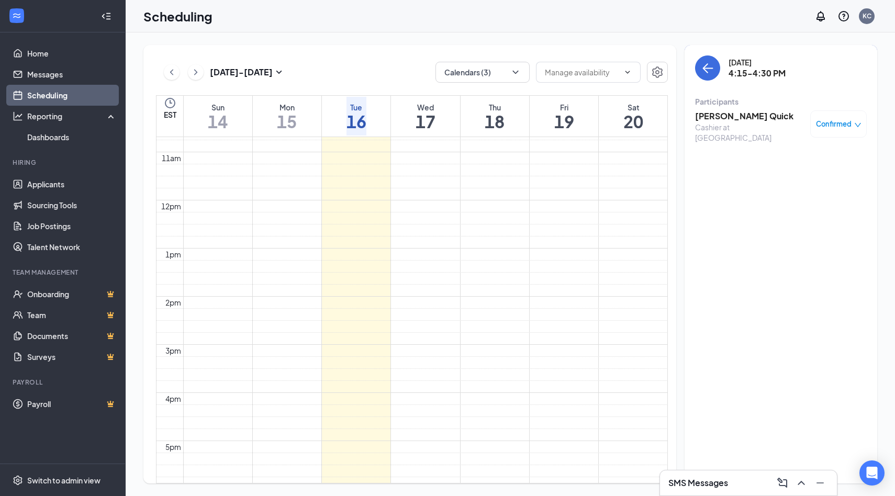
click at [740, 115] on h3 "[PERSON_NAME] Quick" at bounding box center [750, 116] width 110 height 12
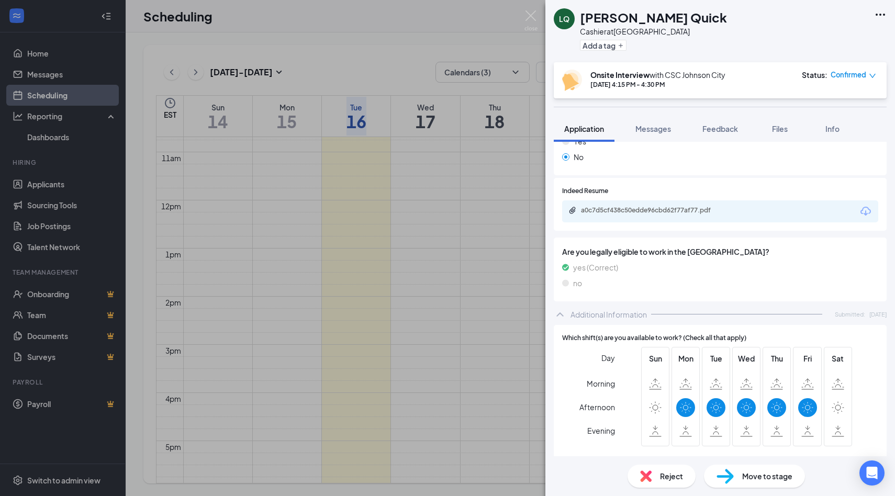
scroll to position [336, 0]
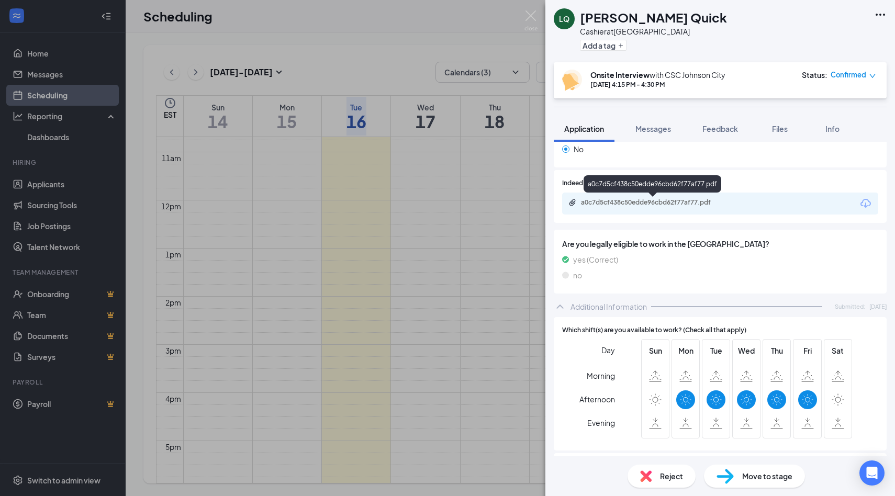
click at [668, 205] on div "a0c7d5cf438c50edde96cbd62f77af77.pdf" at bounding box center [654, 202] width 147 height 8
click at [528, 17] on img at bounding box center [531, 20] width 13 height 20
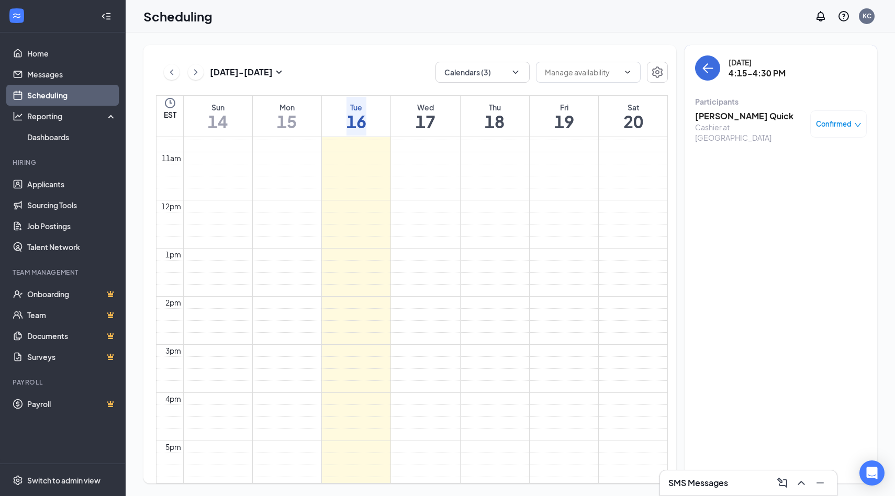
click at [366, 127] on h1 "16" at bounding box center [357, 122] width 20 height 18
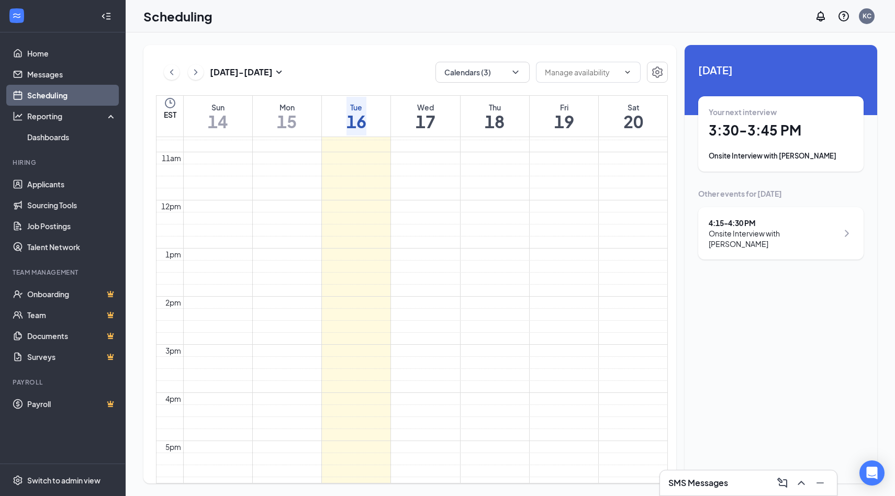
click at [436, 120] on h1 "17" at bounding box center [426, 122] width 20 height 18
click at [742, 166] on div "Your first interview 4:15 - 4:30 PM Onsite Interview with [PERSON_NAME]" at bounding box center [780, 133] width 165 height 75
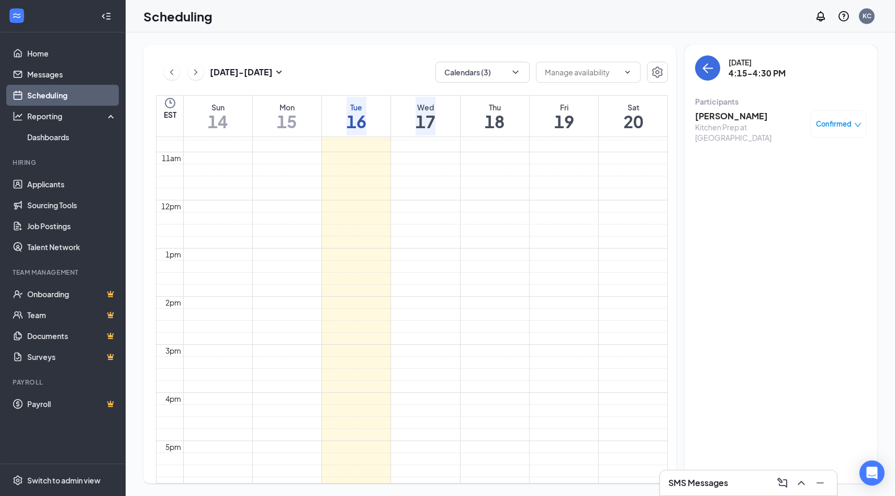
click at [726, 120] on h3 "[PERSON_NAME]" at bounding box center [750, 116] width 110 height 12
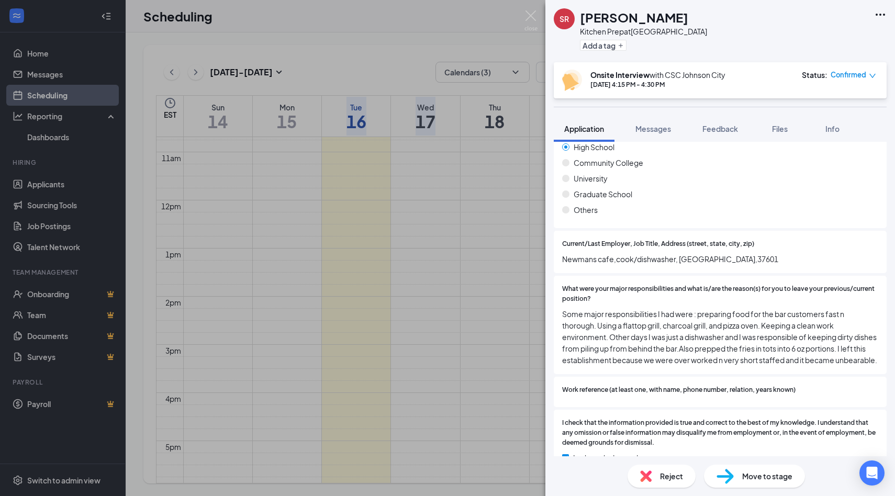
scroll to position [819, 0]
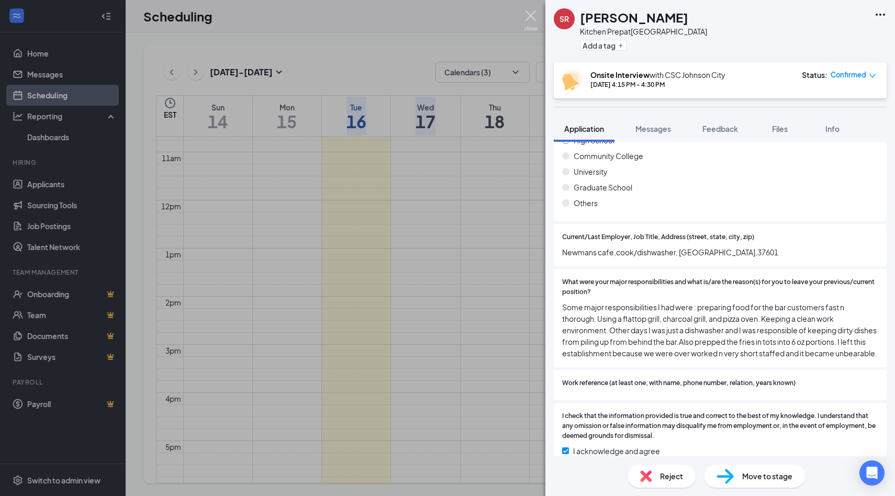
click at [530, 20] on img at bounding box center [531, 20] width 13 height 20
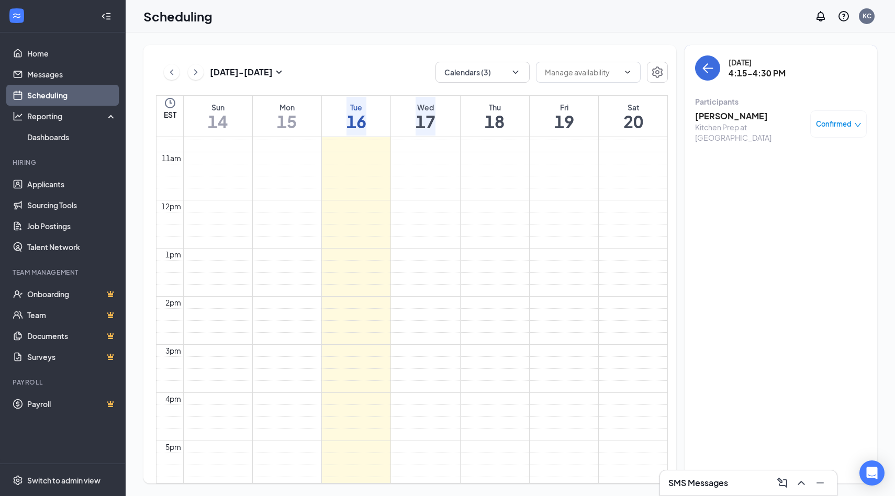
click at [505, 117] on h1 "18" at bounding box center [495, 122] width 20 height 18
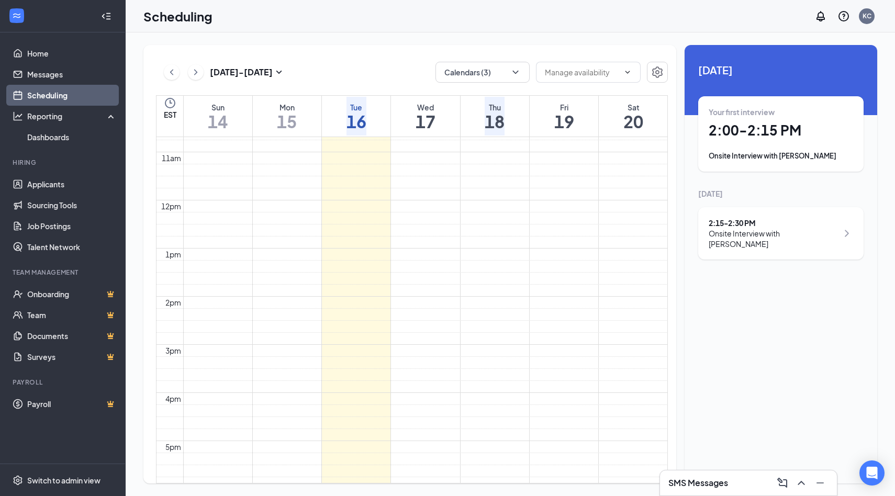
click at [770, 157] on div "Onsite Interview with [PERSON_NAME]" at bounding box center [781, 156] width 144 height 10
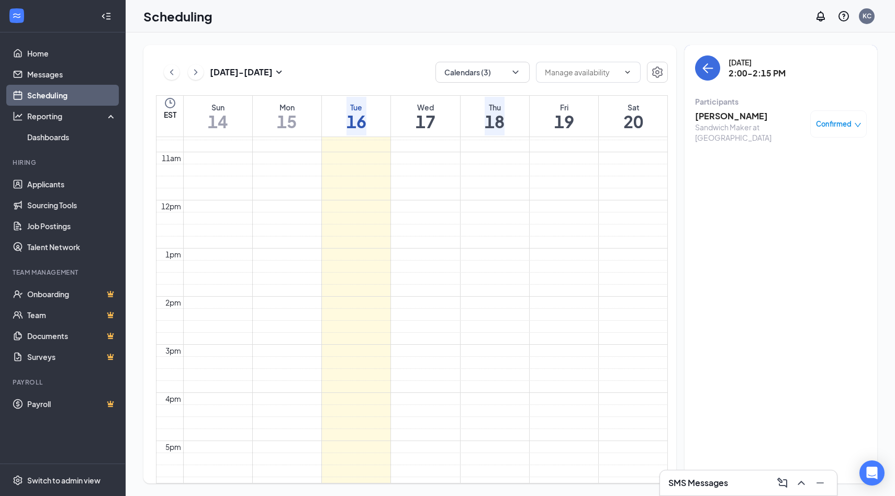
click at [738, 117] on h3 "[PERSON_NAME]" at bounding box center [750, 116] width 110 height 12
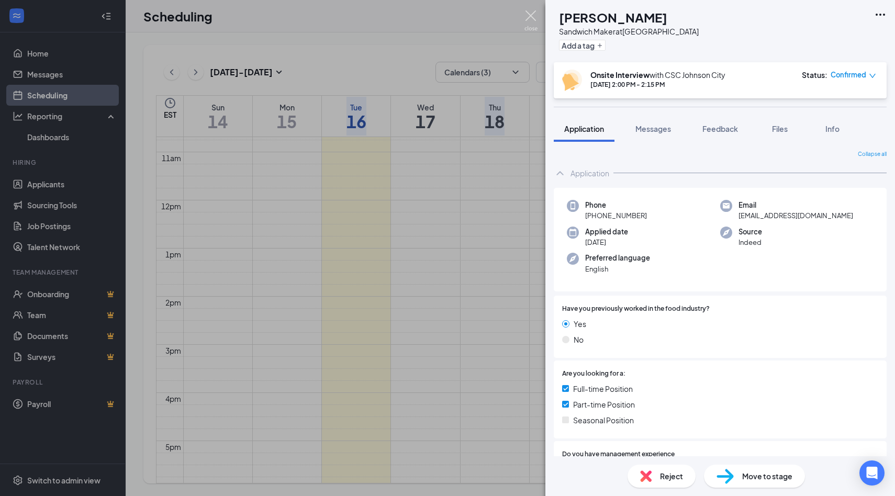
click at [529, 18] on img at bounding box center [531, 20] width 13 height 20
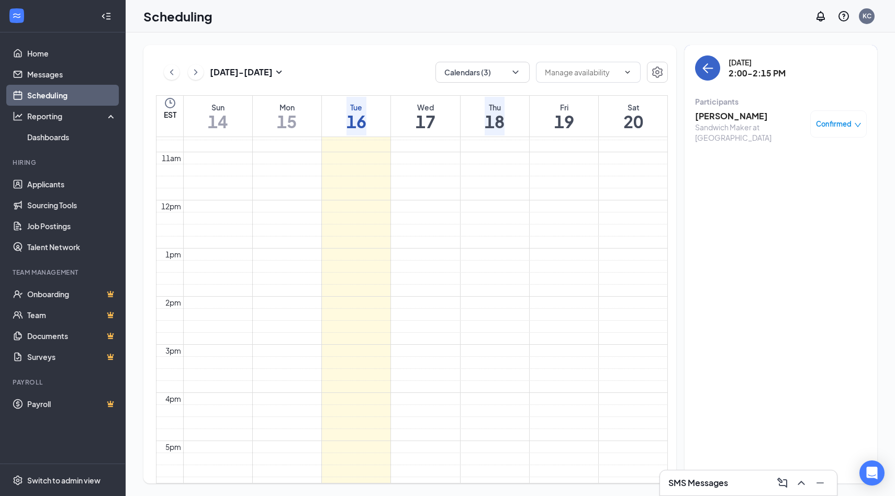
click at [706, 66] on icon "ArrowLeft" at bounding box center [708, 68] width 13 height 13
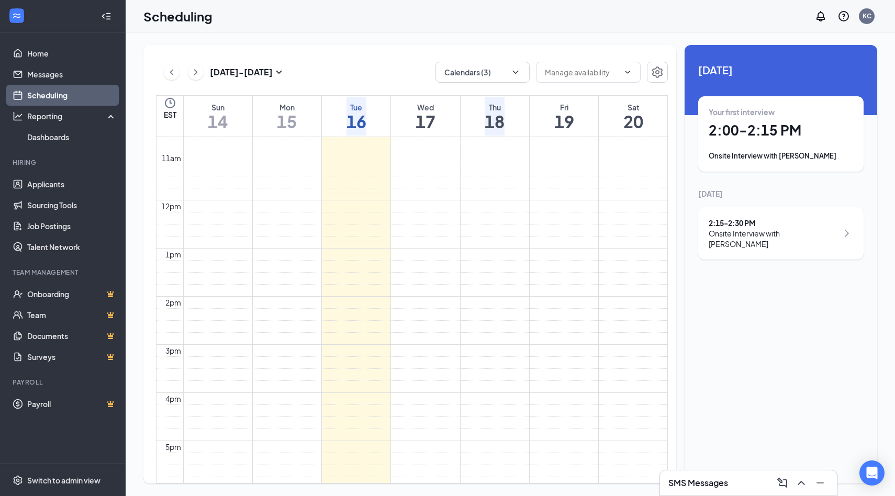
click at [745, 230] on div "Onsite Interview with [PERSON_NAME]" at bounding box center [773, 238] width 129 height 21
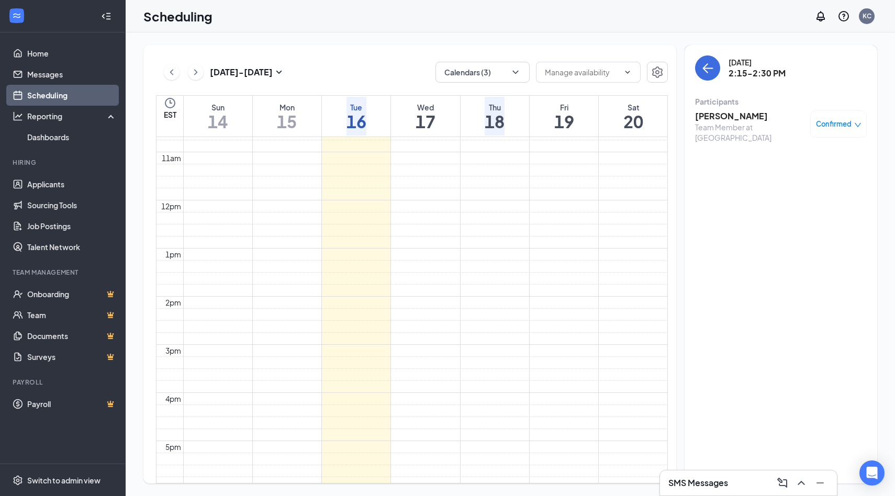
click at [741, 118] on h3 "[PERSON_NAME]" at bounding box center [750, 116] width 110 height 12
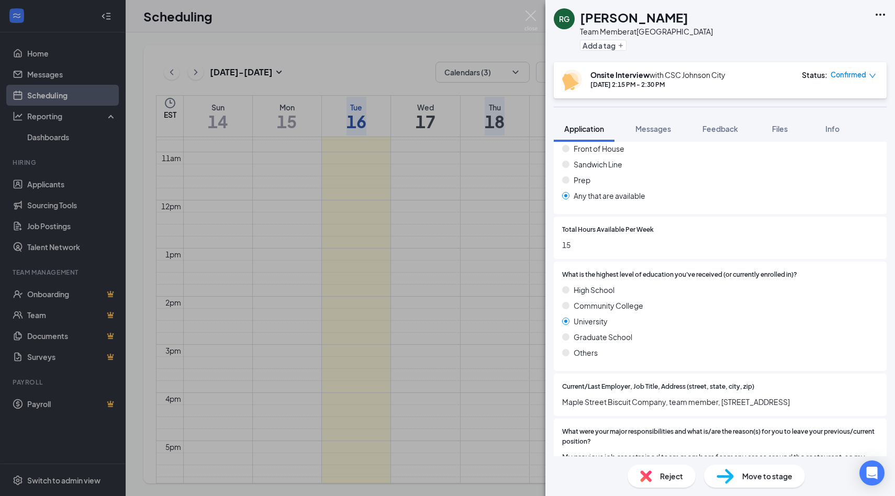
scroll to position [689, 0]
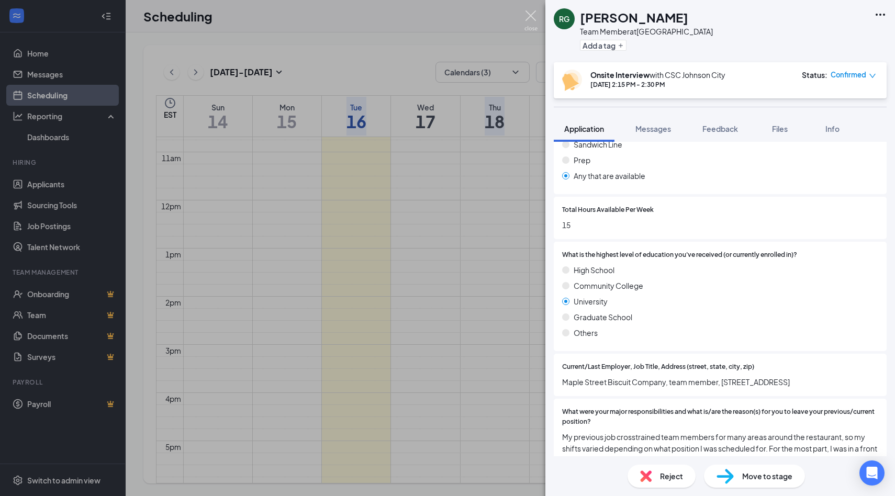
click at [532, 14] on img at bounding box center [531, 20] width 13 height 20
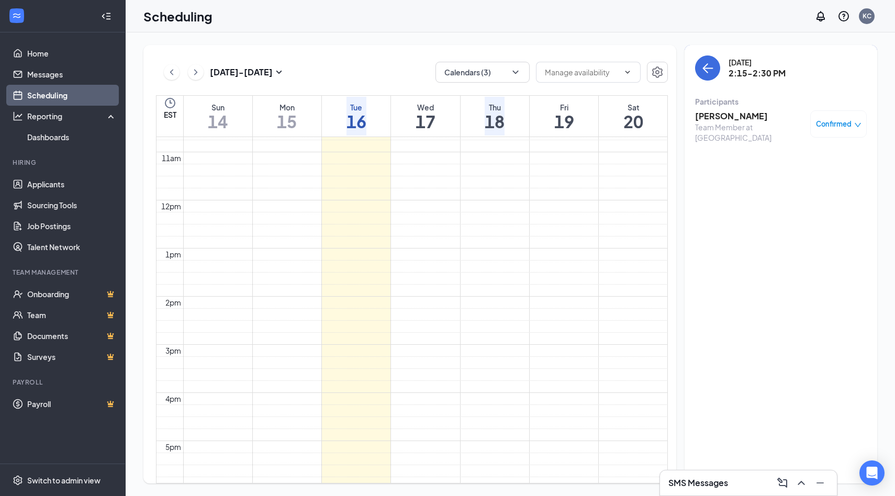
click at [560, 132] on div "Fri 19" at bounding box center [564, 116] width 20 height 39
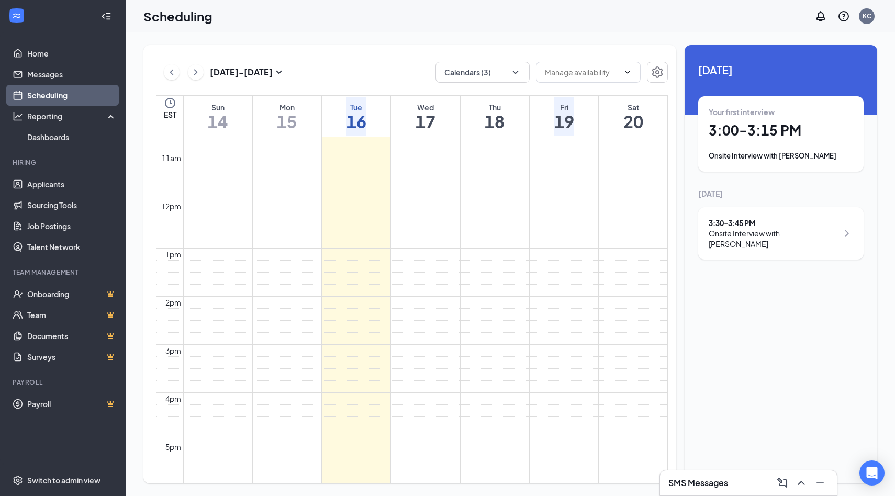
click at [776, 155] on div "Onsite Interview with [PERSON_NAME]" at bounding box center [781, 156] width 144 height 10
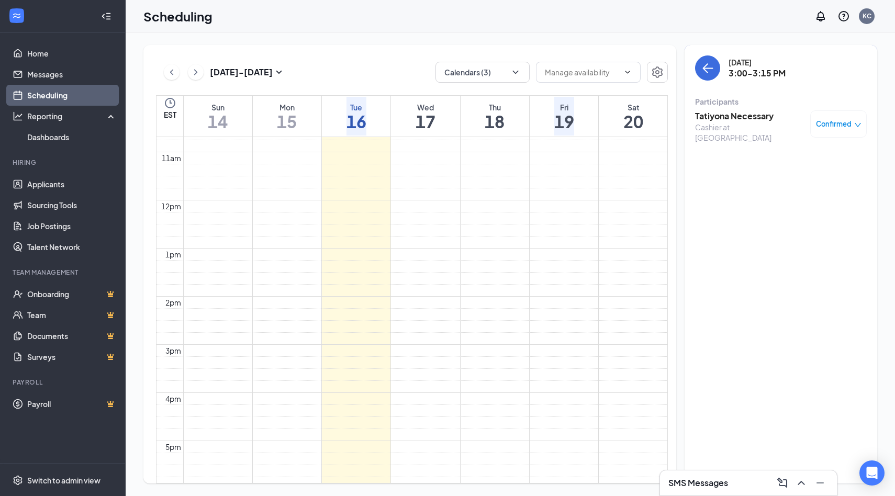
click at [766, 123] on div "Cashier at [GEOGRAPHIC_DATA]" at bounding box center [750, 132] width 110 height 21
click at [766, 116] on h3 "Tatiyona Necessary" at bounding box center [750, 116] width 110 height 12
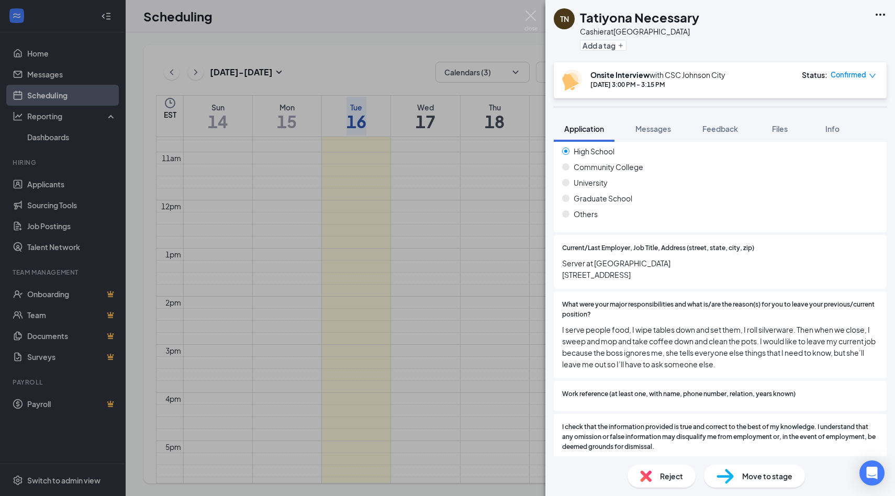
scroll to position [811, 0]
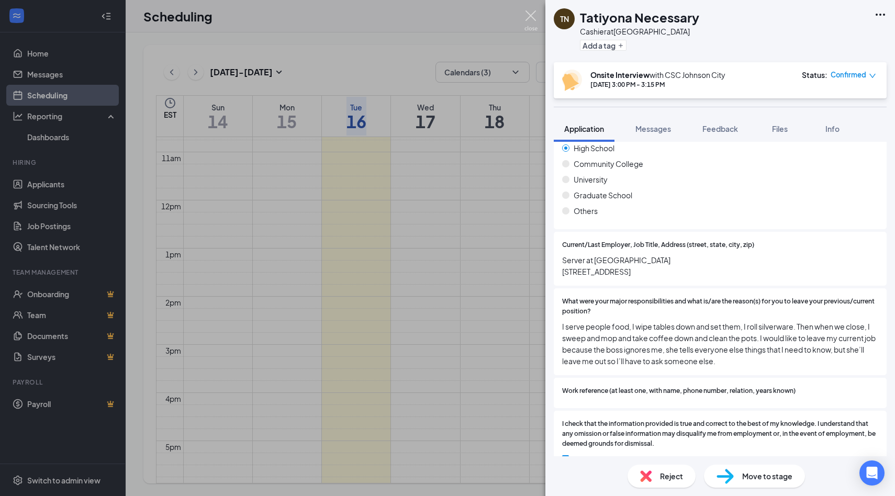
click at [526, 15] on img at bounding box center [531, 20] width 13 height 20
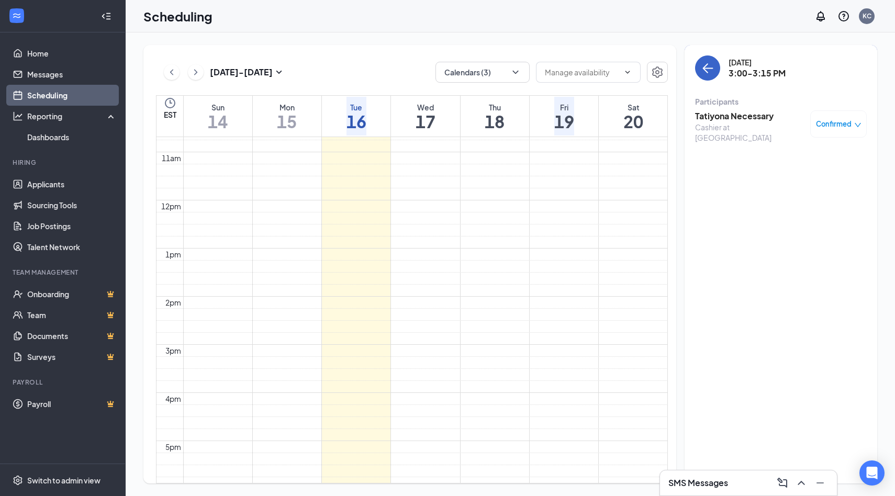
click at [698, 72] on button "back-button" at bounding box center [707, 67] width 25 height 25
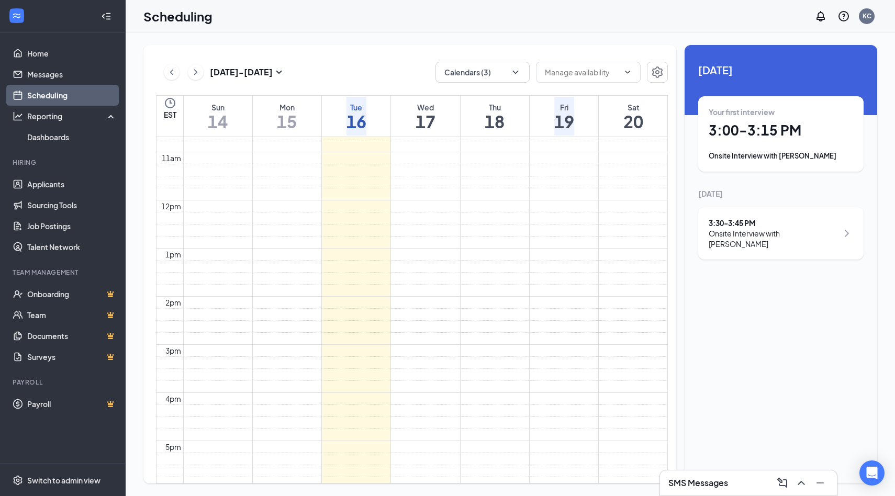
click at [793, 221] on div "3:30 - 3:45 PM" at bounding box center [773, 223] width 129 height 10
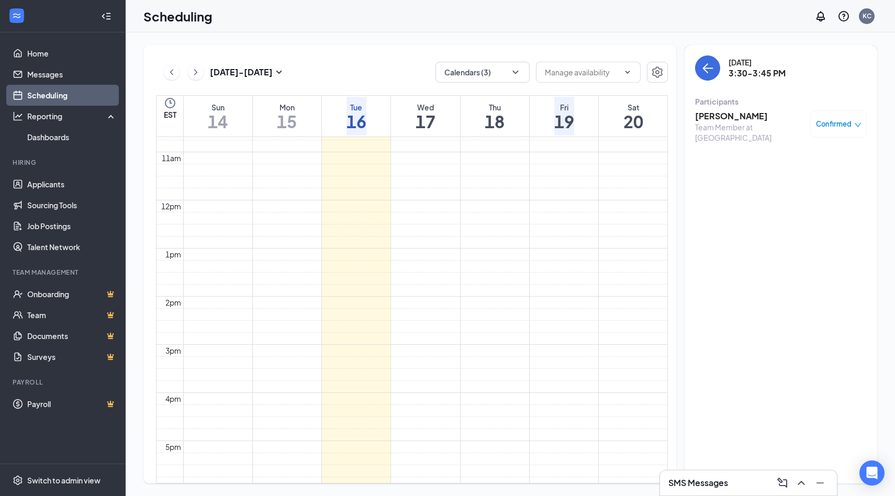
click at [731, 117] on h3 "[PERSON_NAME]" at bounding box center [750, 116] width 110 height 12
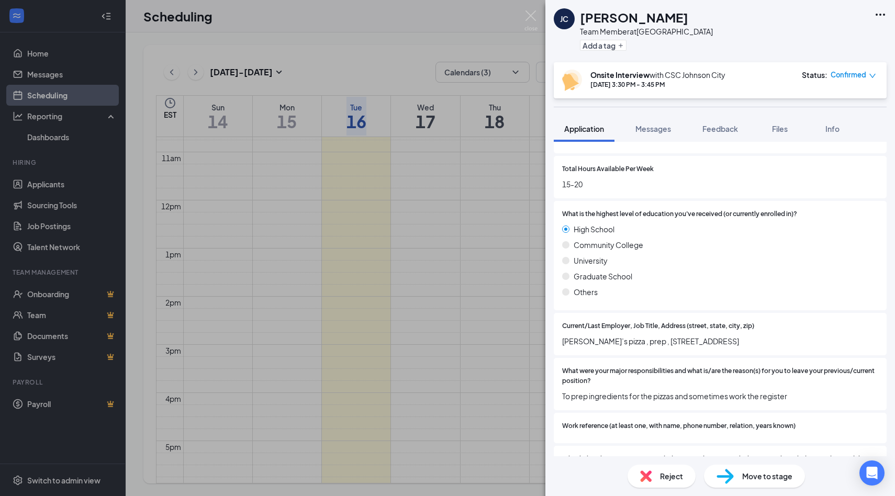
scroll to position [731, 0]
click at [535, 21] on img at bounding box center [531, 20] width 13 height 20
